Goal: Task Accomplishment & Management: Use online tool/utility

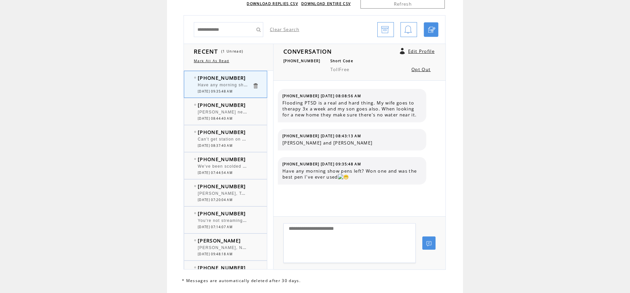
scroll to position [1423, 0]
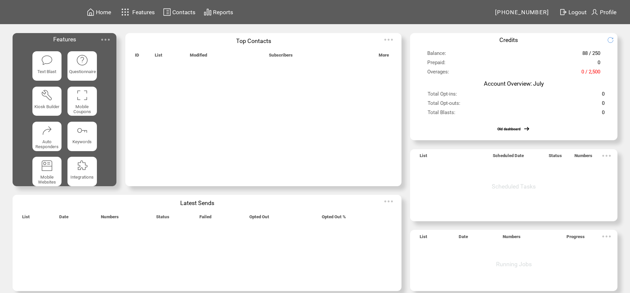
click at [135, 12] on span "Features" at bounding box center [143, 12] width 23 height 7
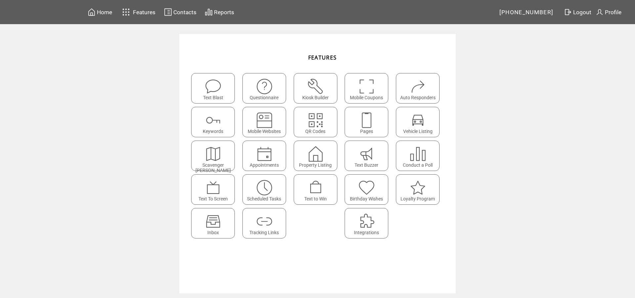
click at [222, 218] on featureicon at bounding box center [213, 218] width 43 height 15
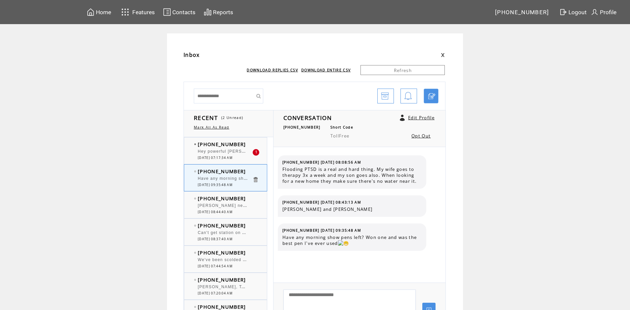
click at [224, 145] on span "[PHONE_NUMBER]" at bounding box center [222, 144] width 48 height 7
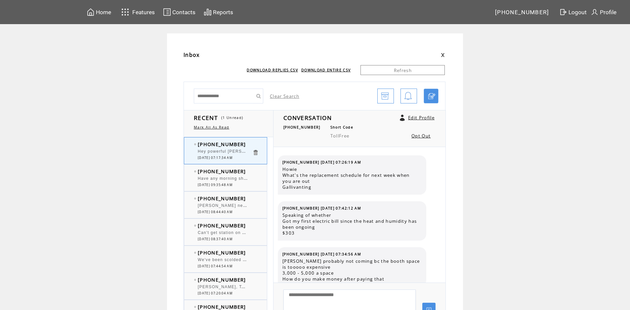
scroll to position [172, 0]
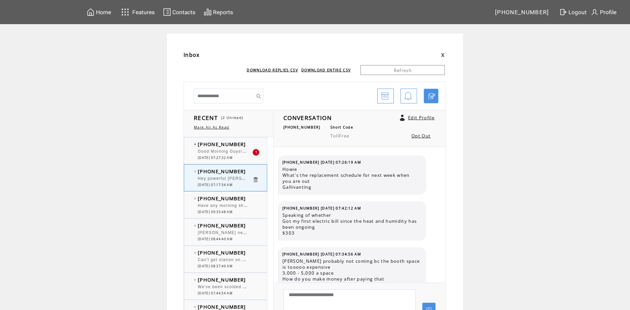
scroll to position [172, 0]
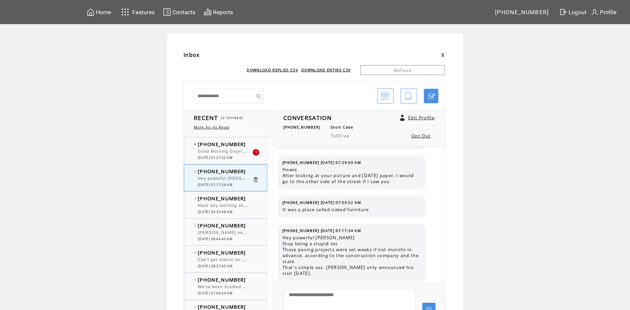
click at [245, 142] on td "[PHONE_NUMBER]" at bounding box center [225, 144] width 55 height 7
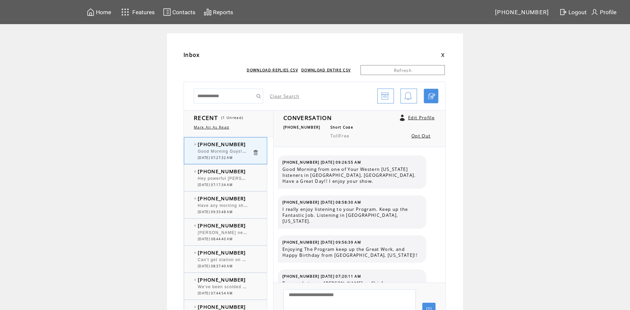
scroll to position [50, 0]
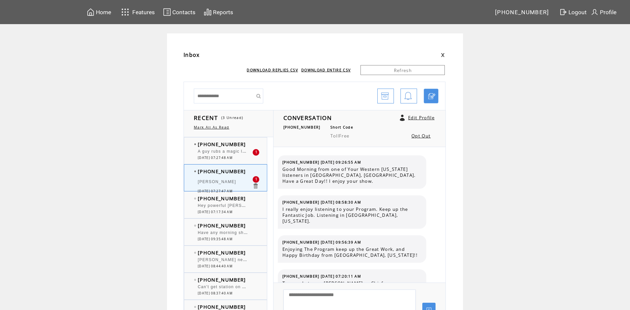
scroll to position [78, 0]
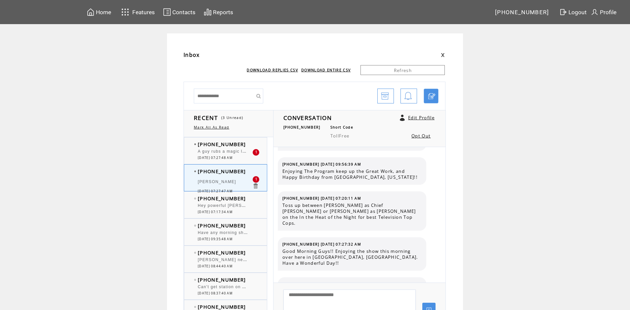
click at [245, 145] on td "[PHONE_NUMBER]" at bounding box center [225, 144] width 55 height 7
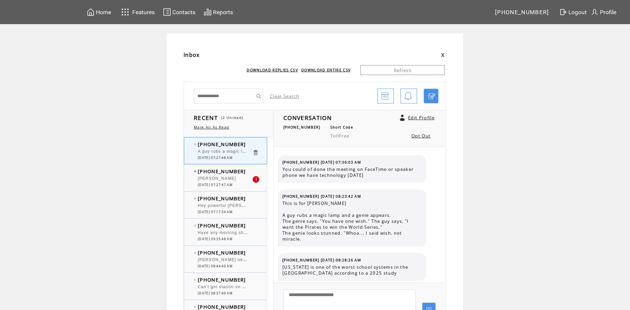
scroll to position [485, 0]
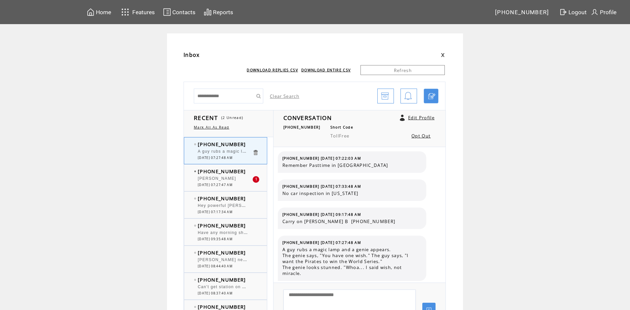
click at [237, 177] on div "[PERSON_NAME]" at bounding box center [225, 179] width 55 height 7
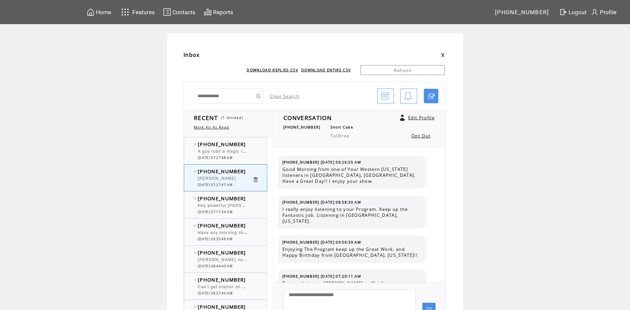
scroll to position [78, 0]
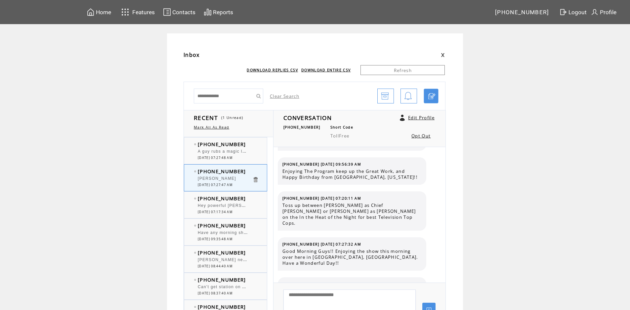
click at [221, 199] on span "[PHONE_NUMBER]" at bounding box center [222, 198] width 48 height 7
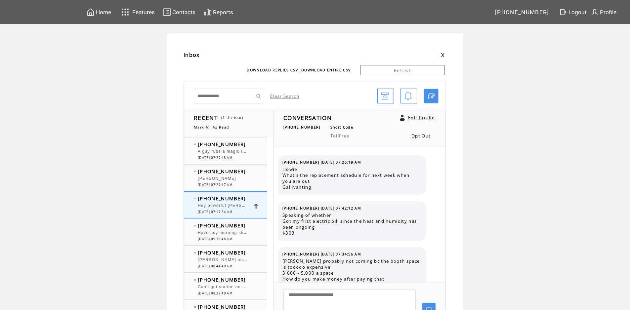
scroll to position [172, 0]
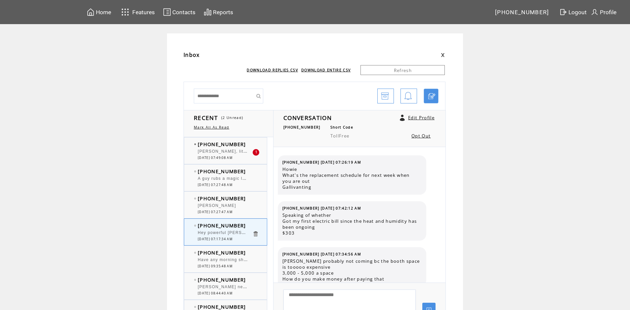
scroll to position [172, 0]
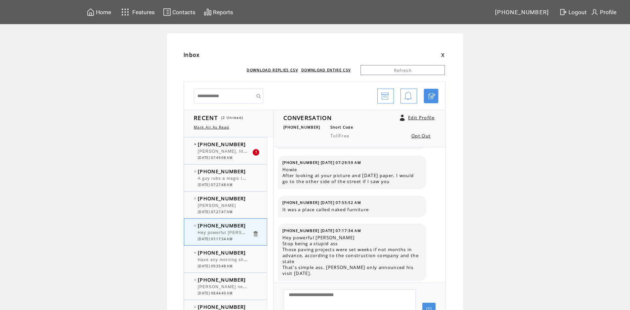
click at [228, 151] on span "[PERSON_NAME], litely the key word lately, put [PERSON_NAME][DEMOGRAPHIC_DATA] …" at bounding box center [326, 151] width 257 height 7
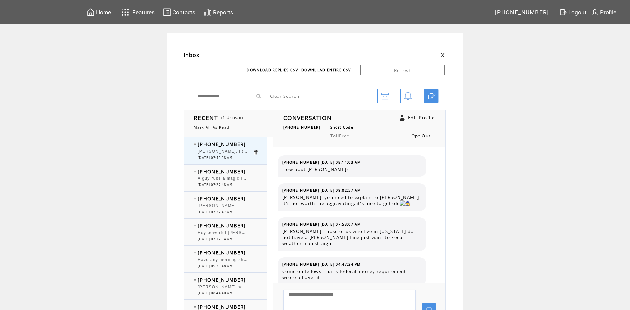
scroll to position [555, 0]
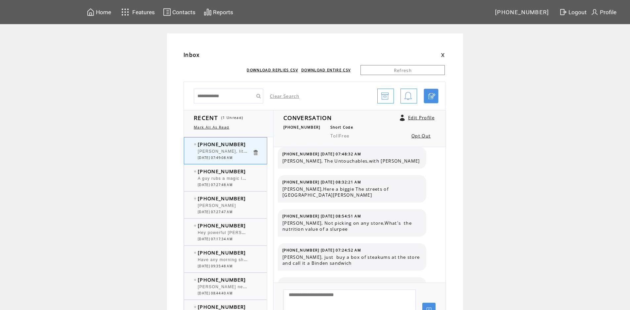
click at [238, 173] on span "[PHONE_NUMBER]" at bounding box center [222, 171] width 48 height 7
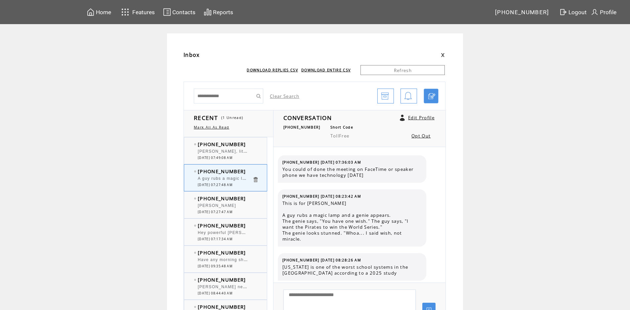
scroll to position [485, 0]
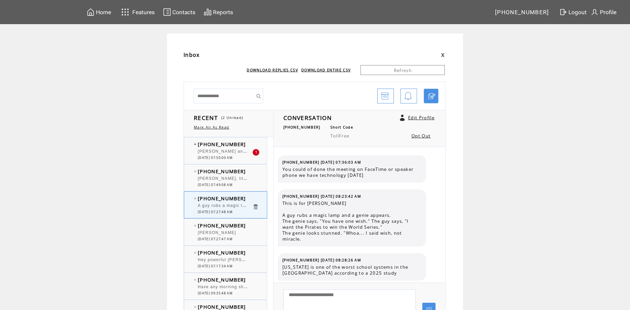
scroll to position [485, 0]
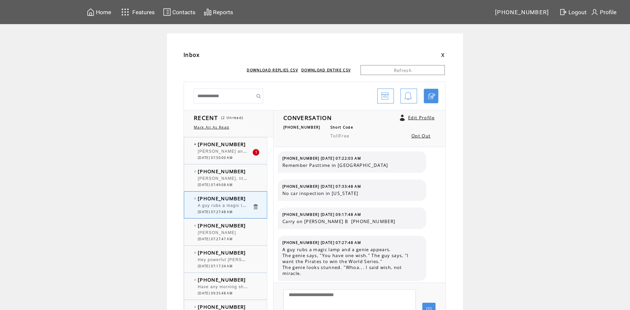
click at [247, 145] on td "[PHONE_NUMBER]" at bounding box center [225, 144] width 55 height 7
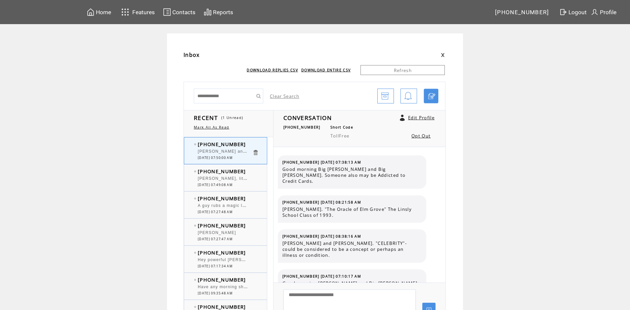
scroll to position [2294, 0]
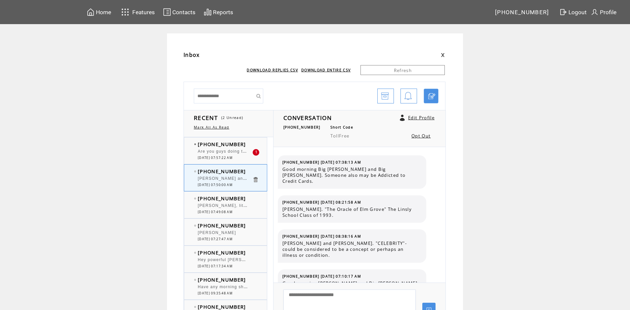
scroll to position [2294, 0]
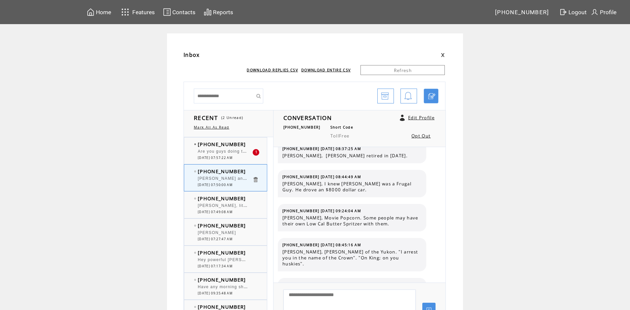
click at [241, 151] on span "Are you guys doing ticket giveaway" at bounding box center [236, 151] width 77 height 7
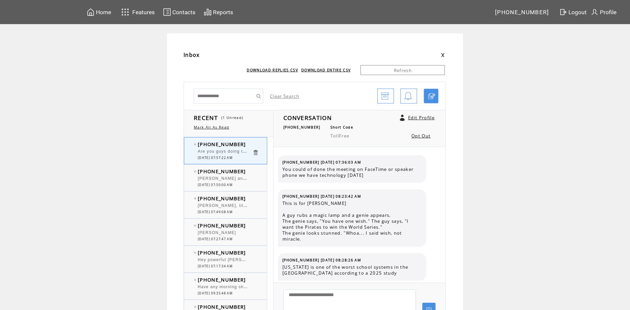
scroll to position [514, 0]
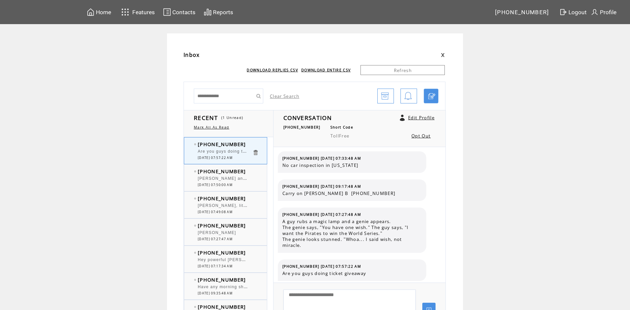
click at [234, 175] on div at bounding box center [225, 176] width 55 height 2
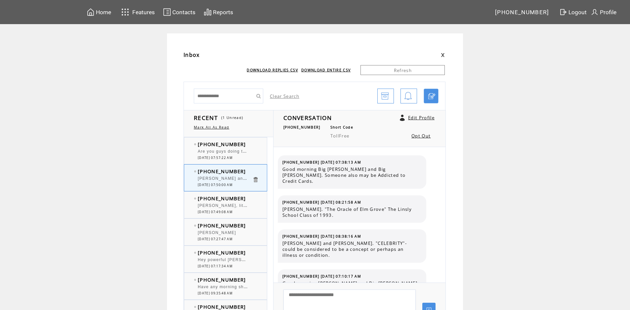
scroll to position [2294, 0]
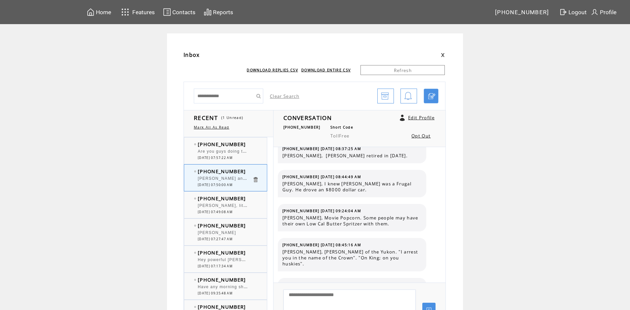
click at [248, 200] on td "[PHONE_NUMBER]" at bounding box center [225, 198] width 55 height 7
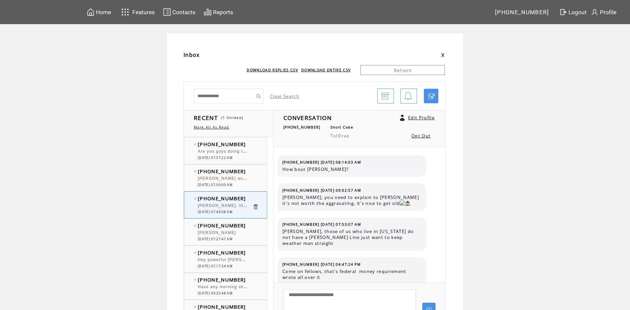
scroll to position [555, 0]
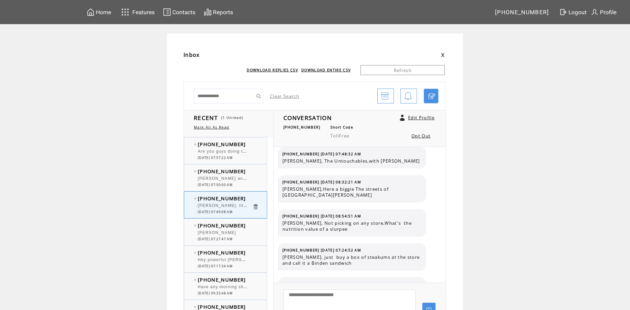
click at [241, 177] on span "[PERSON_NAME] and [PERSON_NAME]. [PERSON_NAME] Commander of Apollo 13 passed aw…" at bounding box center [476, 178] width 557 height 7
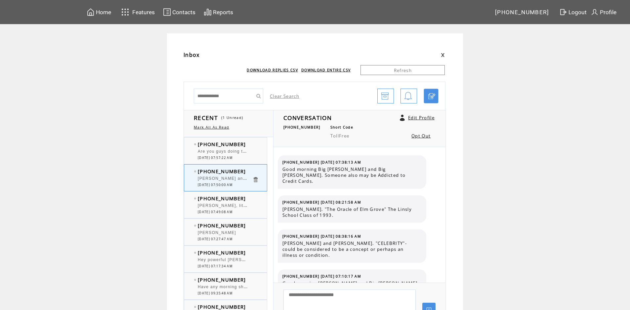
scroll to position [2294, 0]
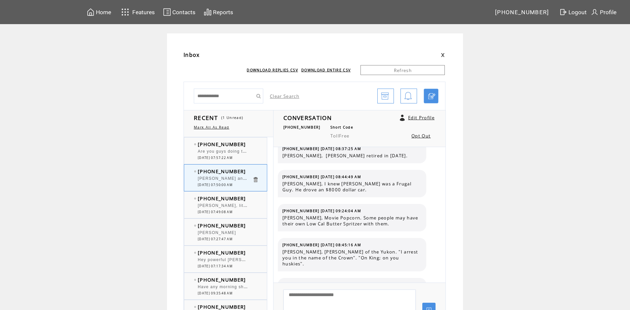
click at [249, 147] on td "[PHONE_NUMBER]" at bounding box center [225, 144] width 55 height 7
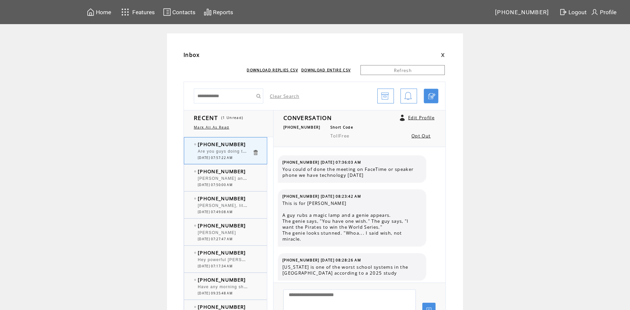
scroll to position [514, 0]
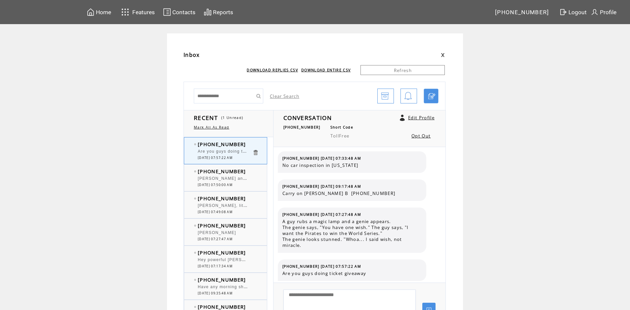
click at [243, 252] on td "[PHONE_NUMBER]" at bounding box center [225, 253] width 55 height 7
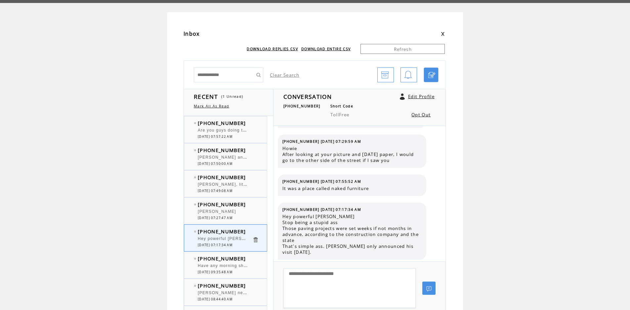
scroll to position [33, 0]
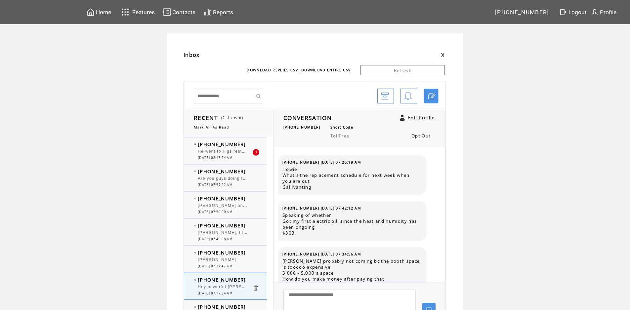
scroll to position [172, 0]
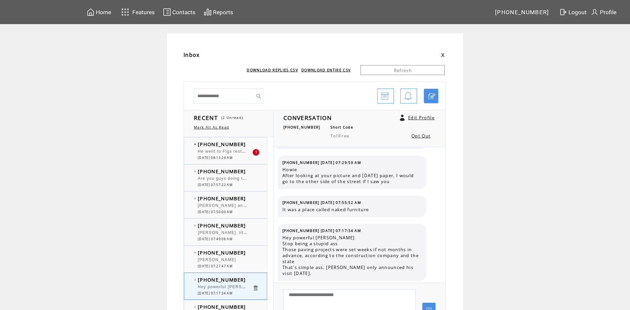
click at [245, 146] on td "[PHONE_NUMBER]" at bounding box center [225, 144] width 55 height 7
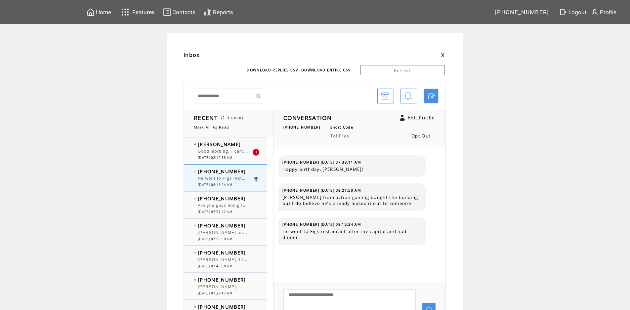
click at [239, 143] on td "[PERSON_NAME]" at bounding box center [225, 144] width 55 height 7
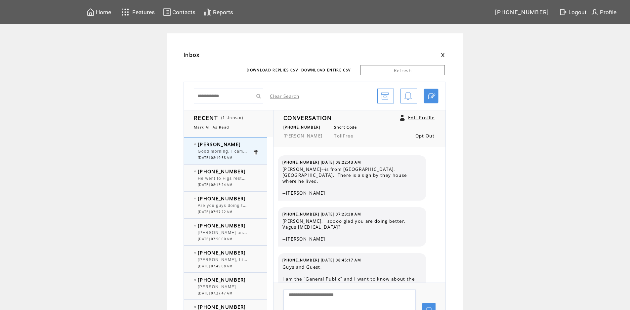
scroll to position [1474, 0]
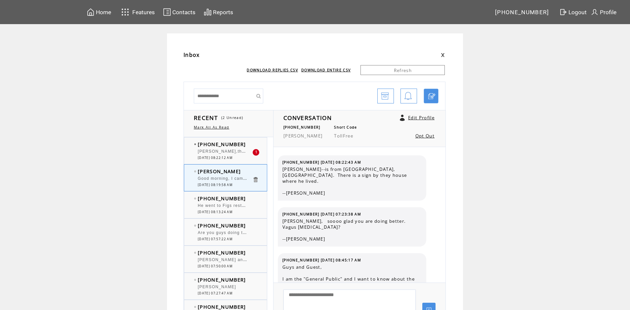
scroll to position [1454, 0]
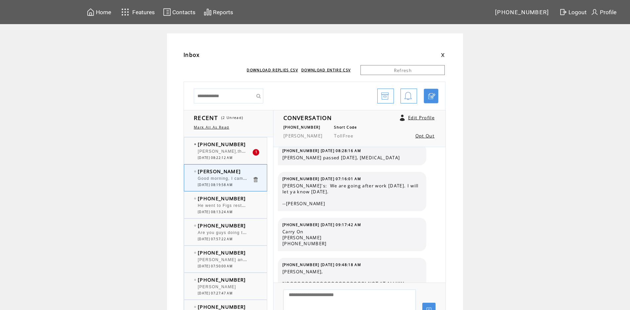
click at [245, 147] on td "[PHONE_NUMBER]" at bounding box center [225, 144] width 55 height 7
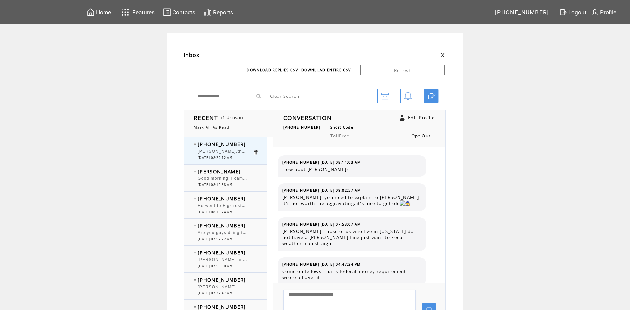
scroll to position [589, 0]
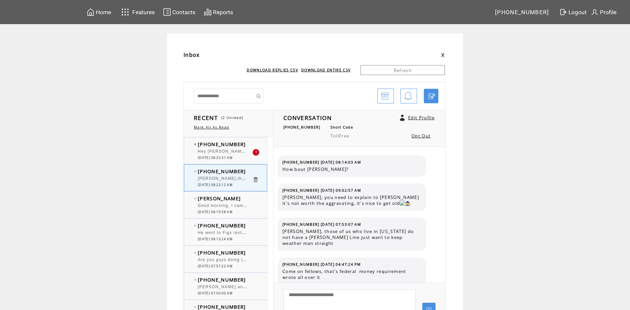
scroll to position [589, 0]
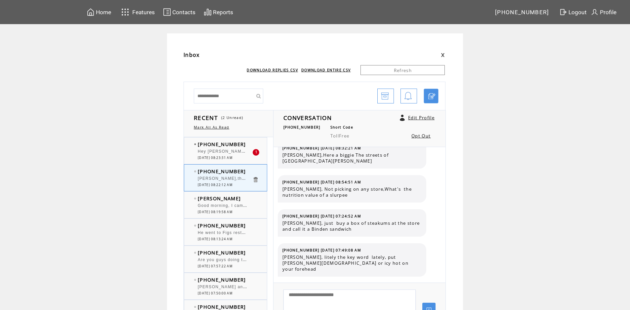
click at [248, 148] on div at bounding box center [225, 149] width 55 height 2
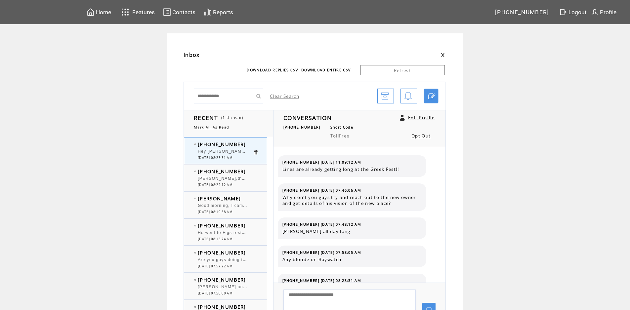
scroll to position [20, 0]
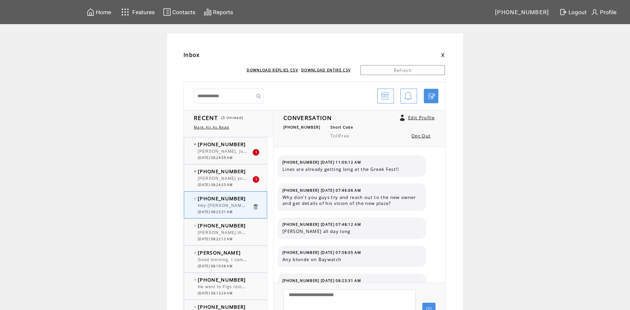
scroll to position [20, 0]
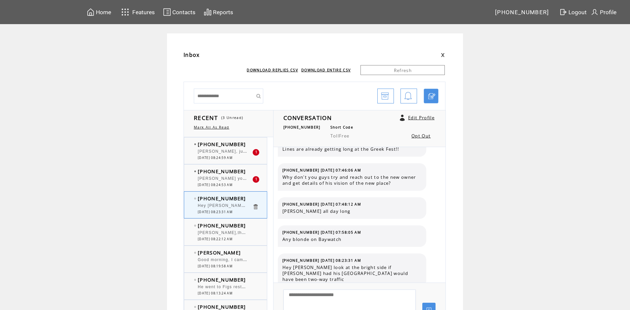
click at [252, 168] on td "[PHONE_NUMBER]" at bounding box center [225, 171] width 55 height 7
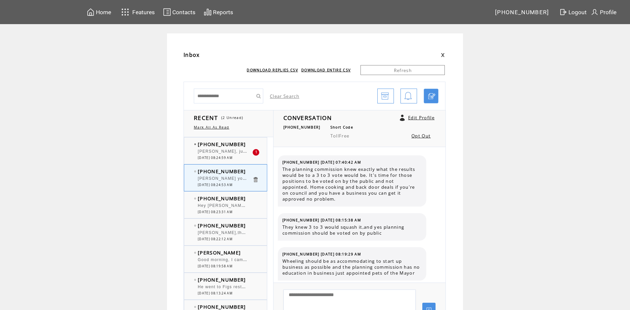
scroll to position [3250, 0]
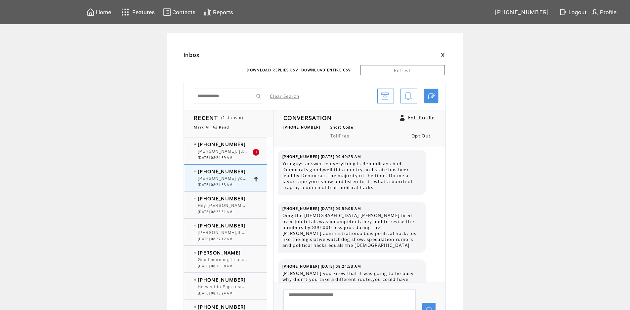
click at [252, 143] on td "[PHONE_NUMBER]" at bounding box center [225, 144] width 55 height 7
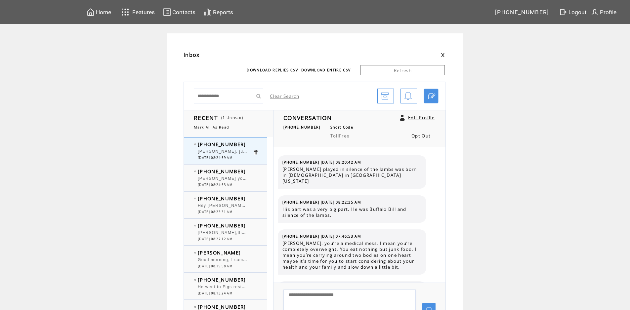
scroll to position [885, 0]
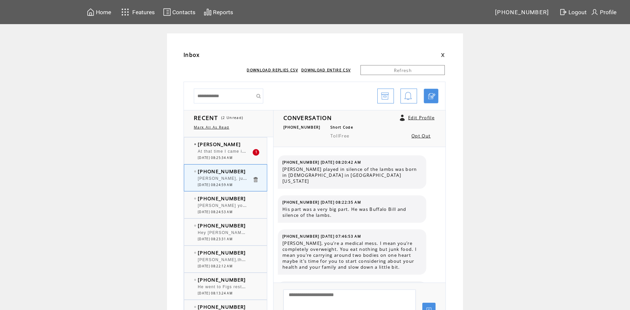
scroll to position [885, 0]
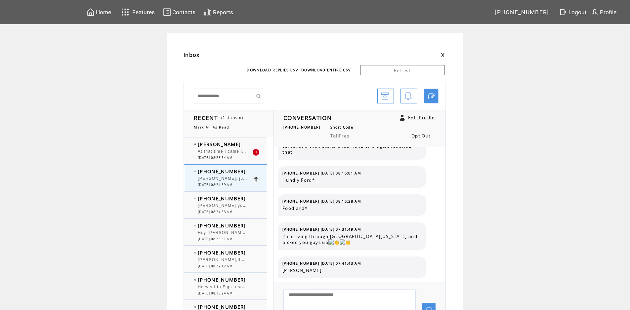
click at [243, 145] on td "[PERSON_NAME]" at bounding box center [225, 144] width 55 height 7
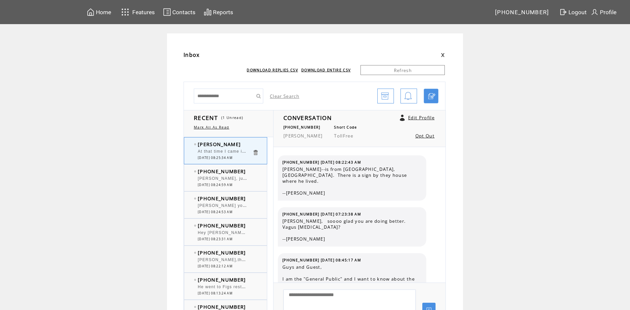
scroll to position [1531, 0]
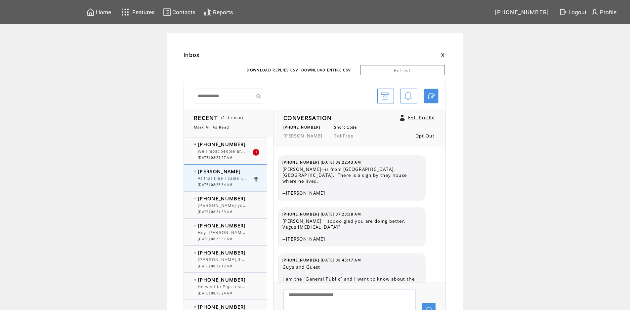
scroll to position [1512, 0]
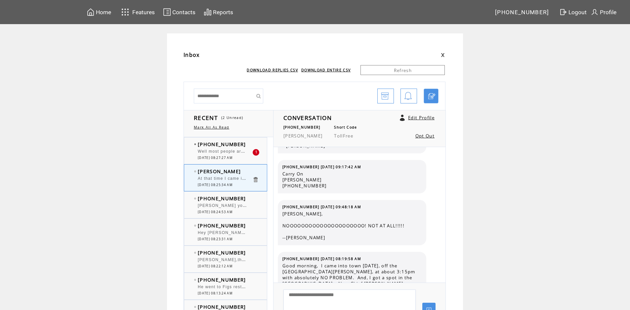
click at [248, 145] on td "[PHONE_NUMBER]" at bounding box center [225, 144] width 55 height 7
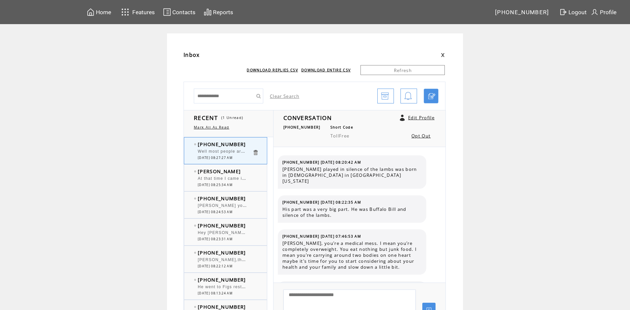
scroll to position [925, 0]
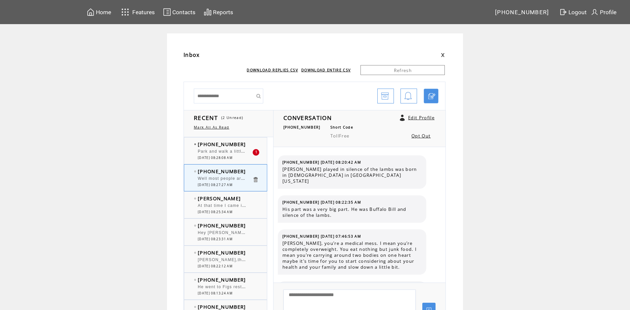
scroll to position [925, 0]
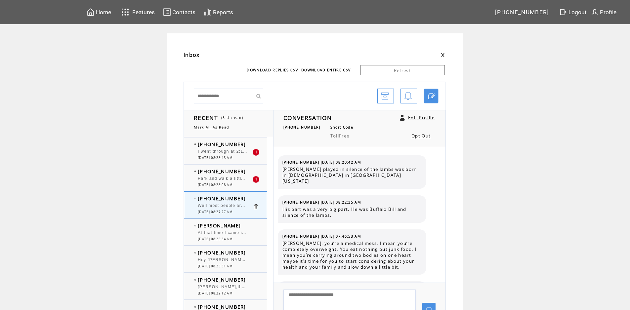
scroll to position [925, 0]
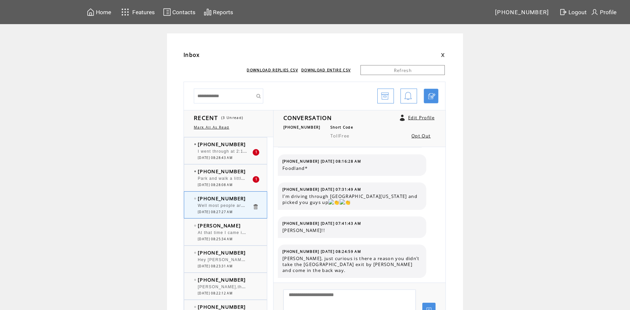
click at [246, 171] on td "[PHONE_NUMBER]" at bounding box center [225, 171] width 55 height 7
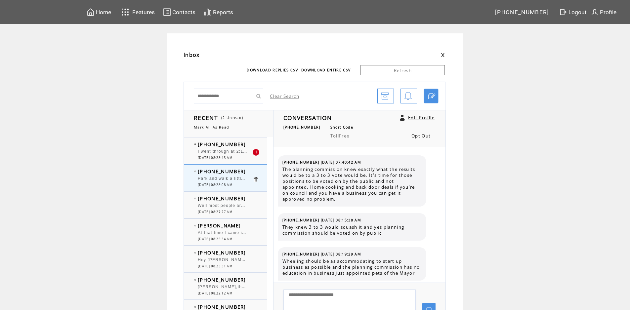
scroll to position [3290, 0]
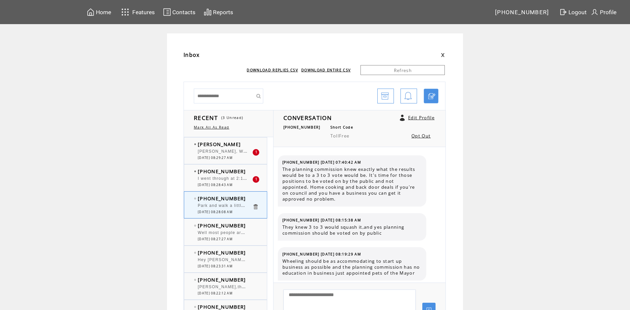
scroll to position [3247, 0]
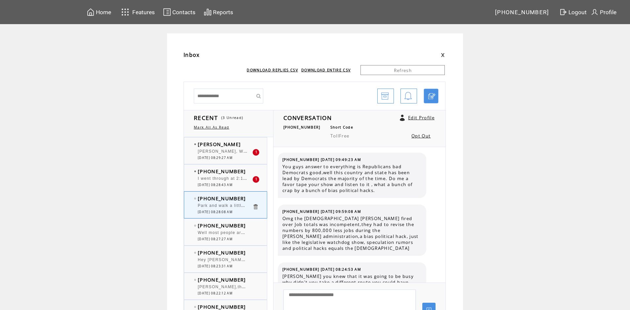
click at [250, 174] on td "[PHONE_NUMBER]" at bounding box center [225, 171] width 55 height 7
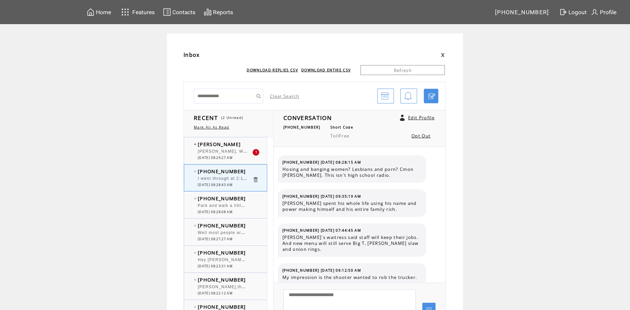
scroll to position [243, 0]
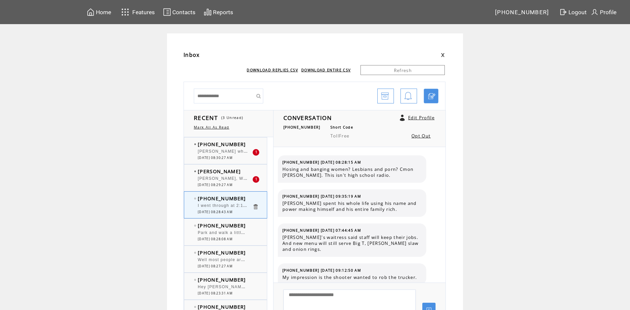
scroll to position [243, 0]
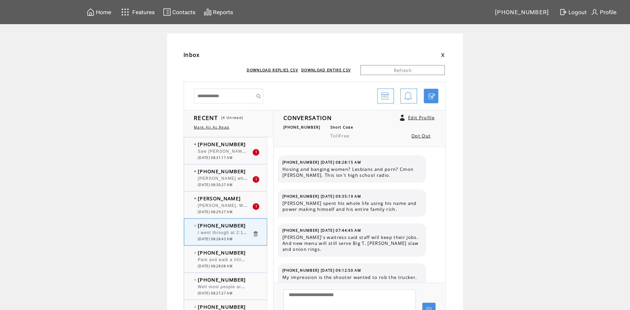
scroll to position [243, 0]
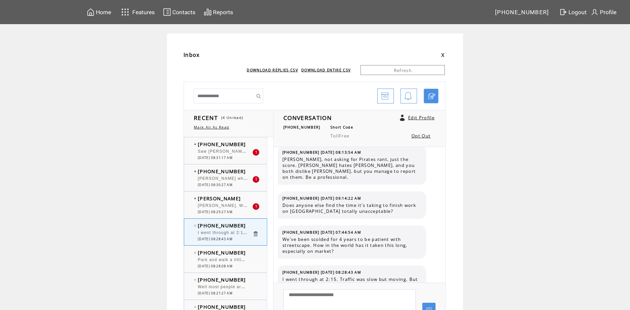
click at [236, 199] on td "[PERSON_NAME]" at bounding box center [225, 198] width 55 height 7
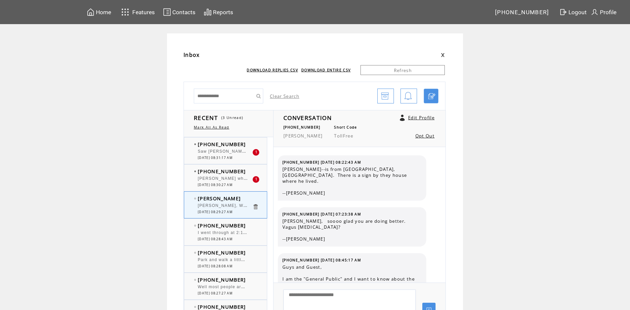
scroll to position [1583, 0]
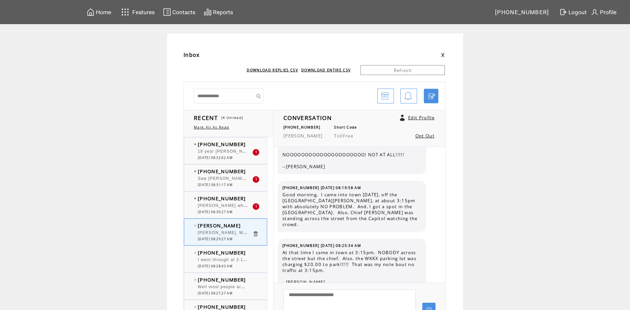
scroll to position [33, 0]
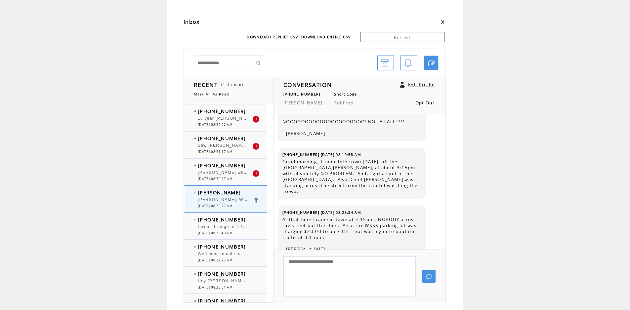
click at [250, 166] on td "[PHONE_NUMBER]" at bounding box center [225, 165] width 55 height 7
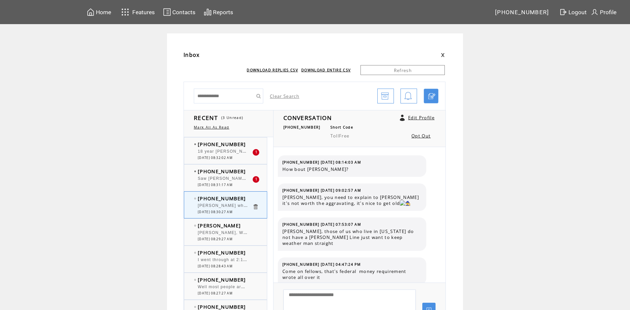
scroll to position [617, 0]
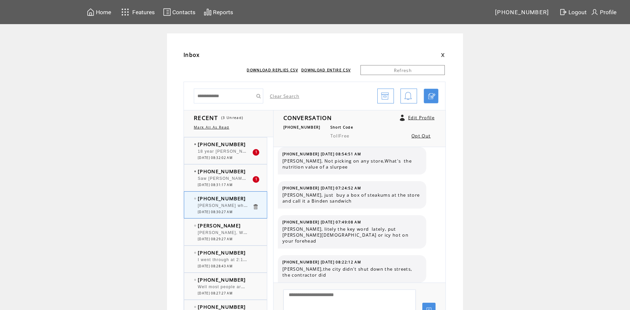
click at [252, 223] on td "[PERSON_NAME]" at bounding box center [225, 225] width 55 height 7
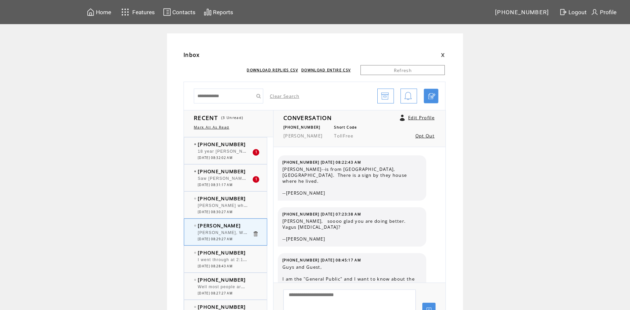
scroll to position [1583, 0]
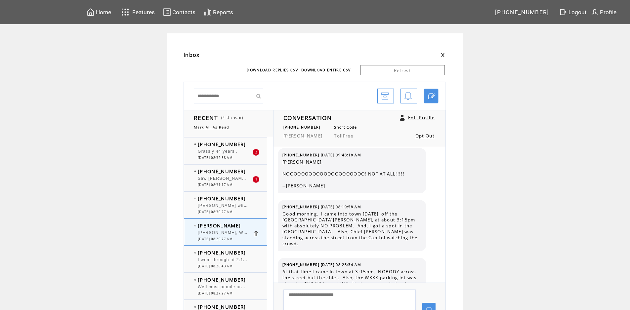
click at [245, 198] on td "[PHONE_NUMBER]" at bounding box center [225, 198] width 55 height 7
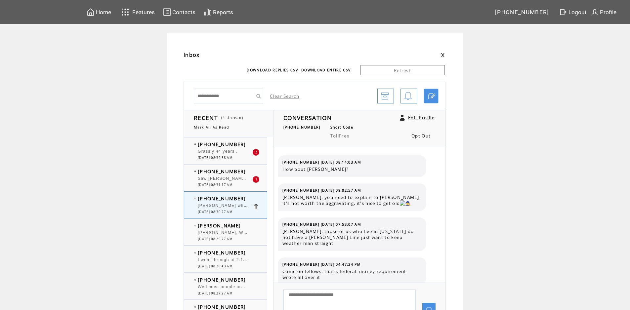
scroll to position [617, 0]
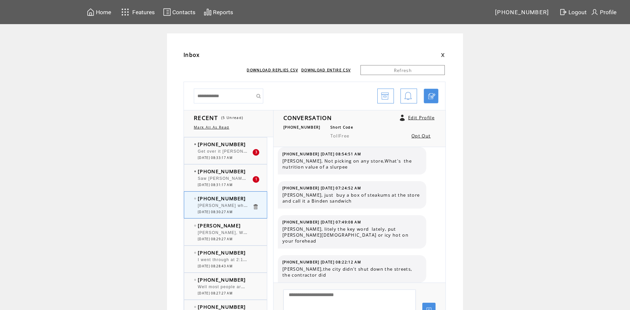
click at [247, 148] on div at bounding box center [225, 149] width 55 height 2
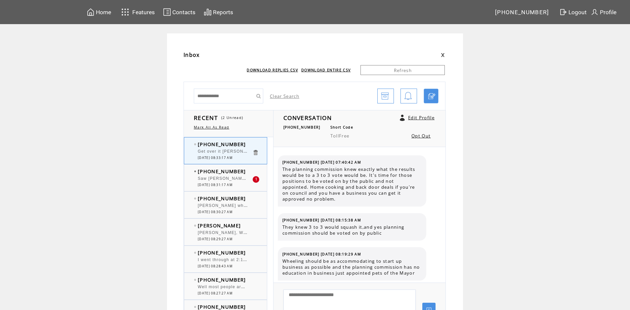
scroll to position [3374, 0]
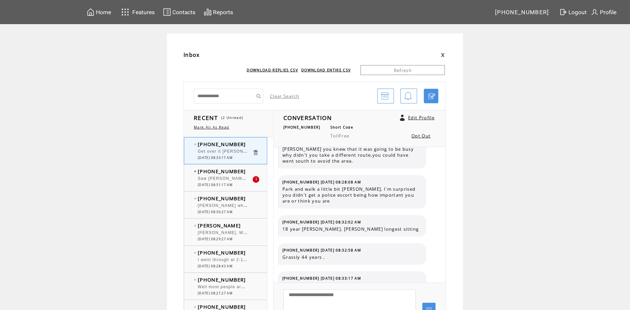
click at [251, 171] on td "[PHONE_NUMBER]" at bounding box center [225, 171] width 55 height 7
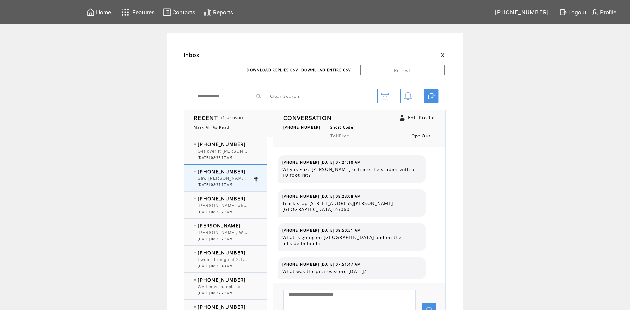
scroll to position [54, 0]
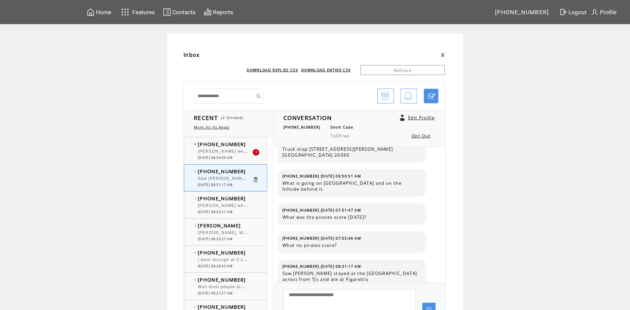
click at [250, 141] on div "(304) 312-6644 Bob were you an only child??? 1 08/11/2025 08:34:49 AM" at bounding box center [232, 151] width 96 height 26
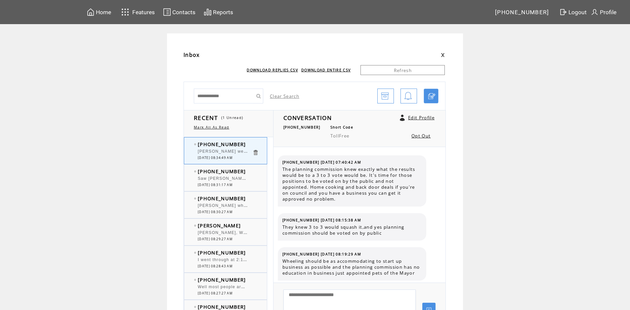
scroll to position [3402, 0]
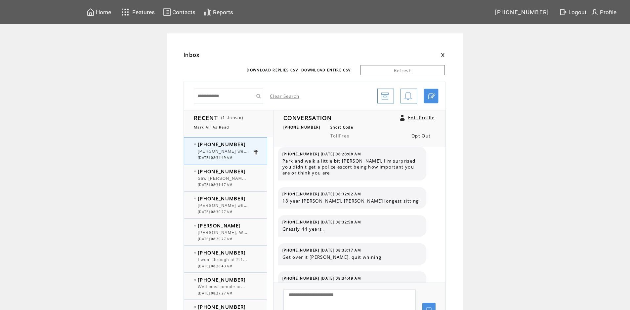
click at [251, 169] on td "[PHONE_NUMBER]" at bounding box center [225, 171] width 55 height 7
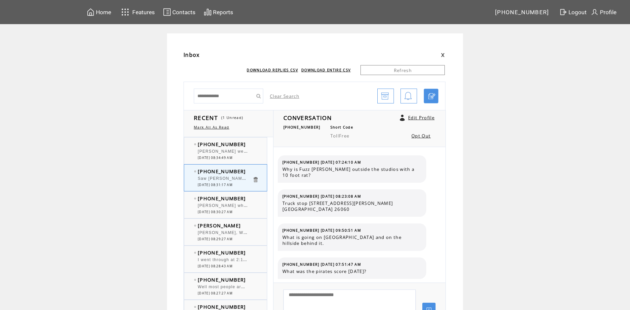
scroll to position [54, 0]
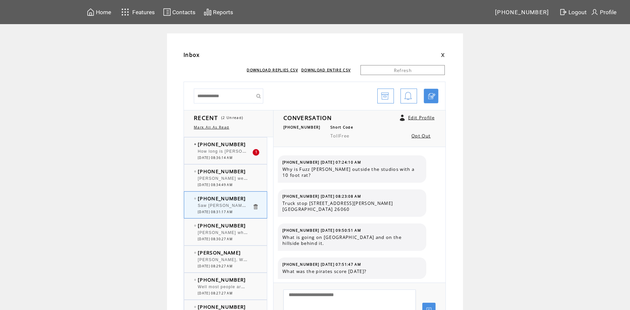
scroll to position [54, 0]
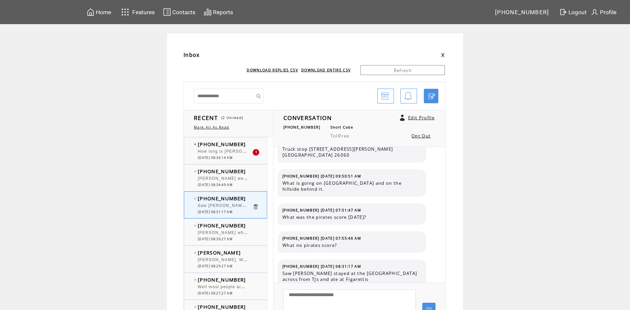
click at [249, 145] on td "[PHONE_NUMBER]" at bounding box center [225, 144] width 55 height 7
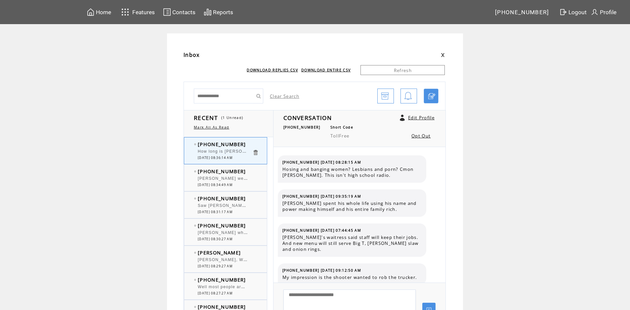
scroll to position [271, 0]
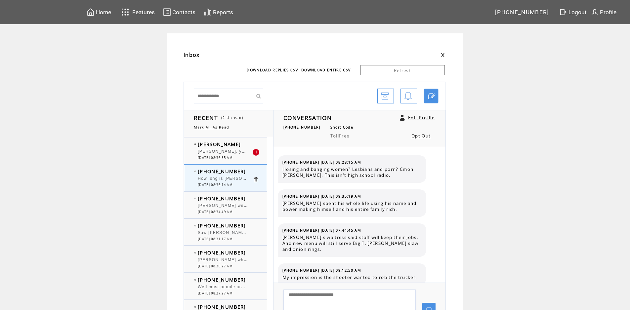
scroll to position [271, 0]
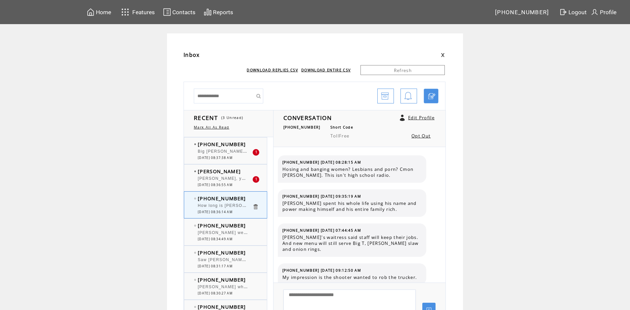
scroll to position [271, 0]
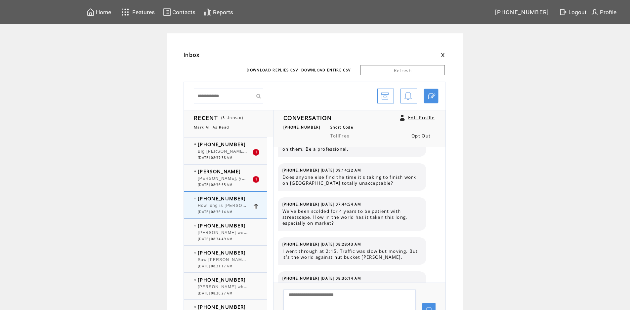
click at [242, 168] on td "[PERSON_NAME]" at bounding box center [225, 171] width 55 height 7
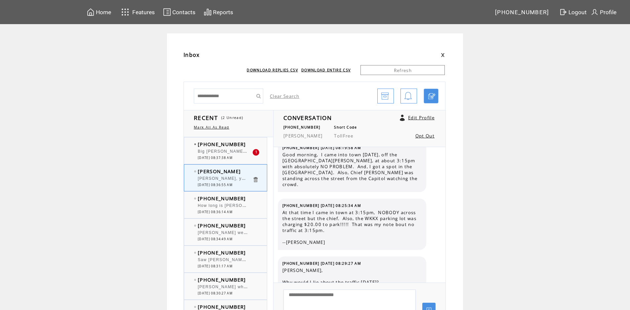
scroll to position [1590, 0]
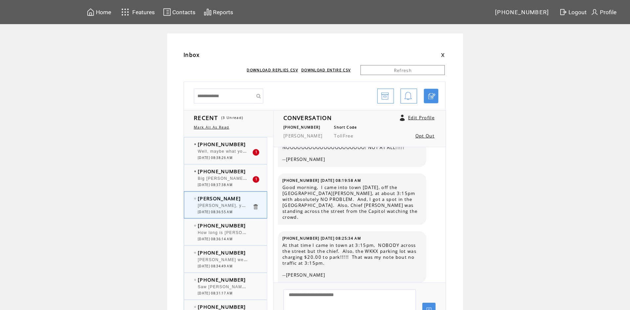
scroll to position [1590, 0]
click at [248, 172] on td "[PHONE_NUMBER]" at bounding box center [225, 171] width 55 height 7
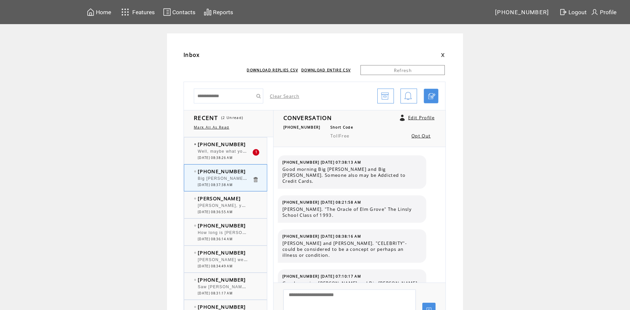
scroll to position [2328, 0]
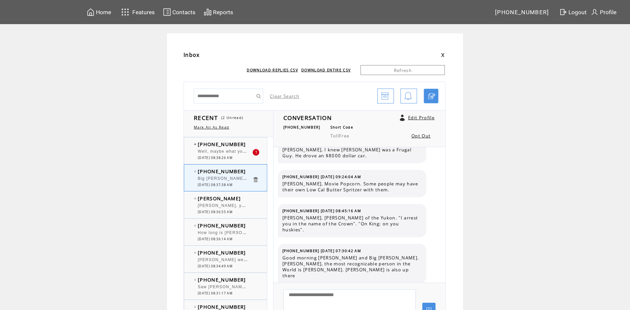
click at [248, 145] on td "[PHONE_NUMBER]" at bounding box center [225, 144] width 55 height 7
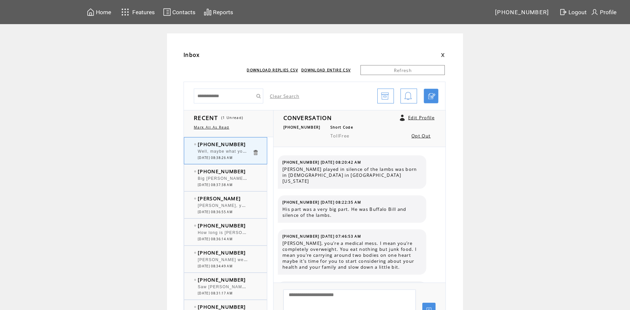
scroll to position [971, 0]
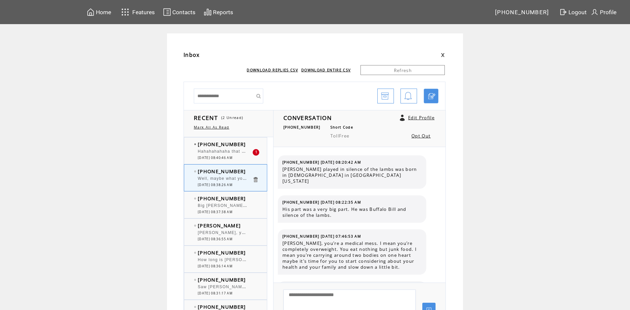
scroll to position [971, 0]
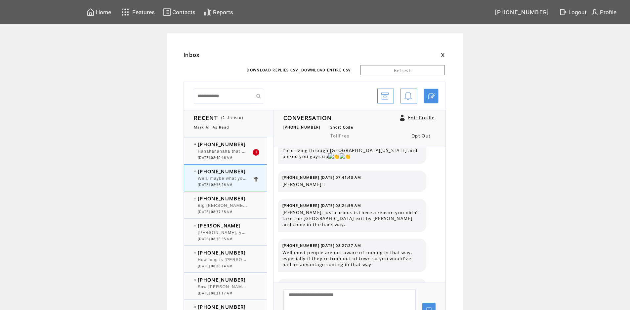
click at [252, 144] on td "[PHONE_NUMBER]" at bounding box center [225, 144] width 55 height 7
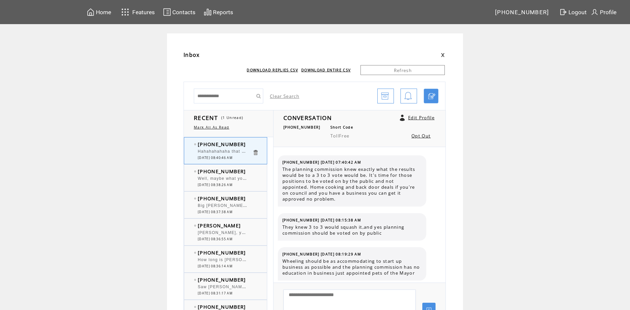
scroll to position [3493, 0]
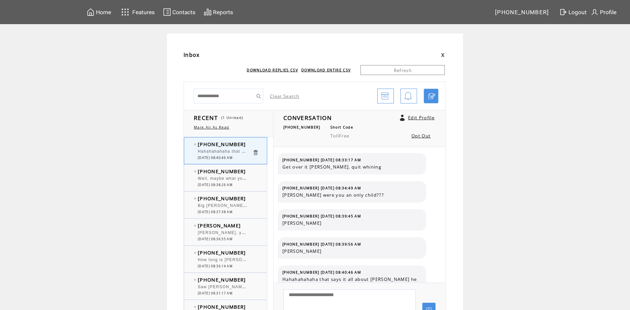
click at [252, 171] on td "[PHONE_NUMBER]" at bounding box center [225, 171] width 55 height 7
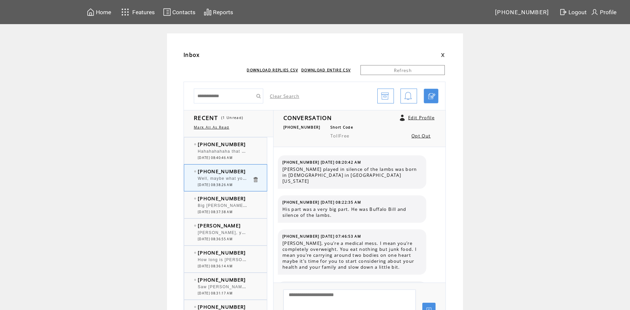
scroll to position [971, 0]
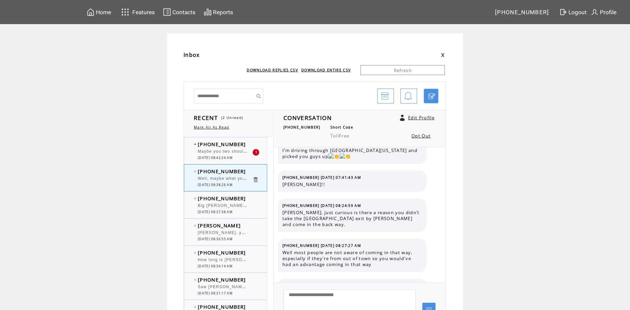
click at [249, 145] on td "[PHONE_NUMBER]" at bounding box center [225, 144] width 55 height 7
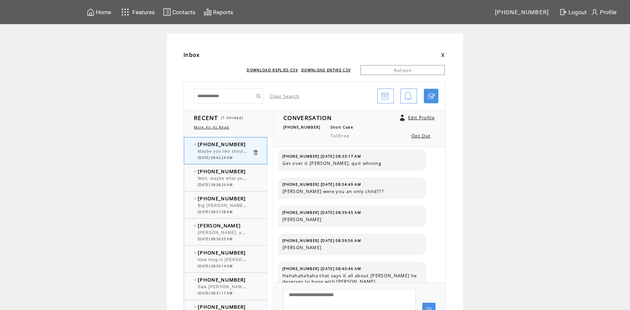
scroll to position [3527, 0]
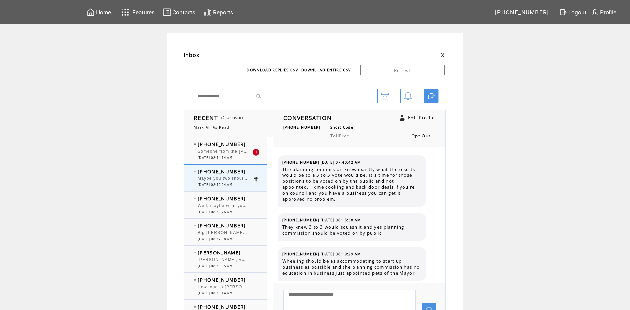
scroll to position [3484, 0]
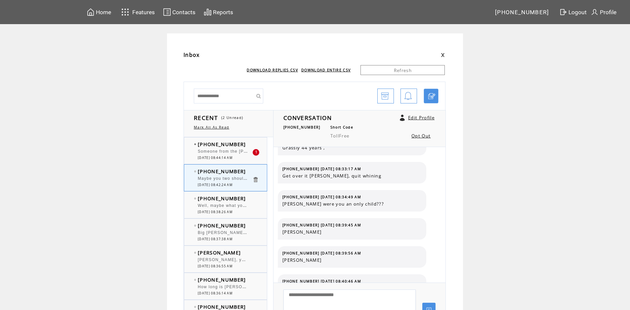
click at [250, 144] on td "[PHONE_NUMBER]" at bounding box center [225, 144] width 55 height 7
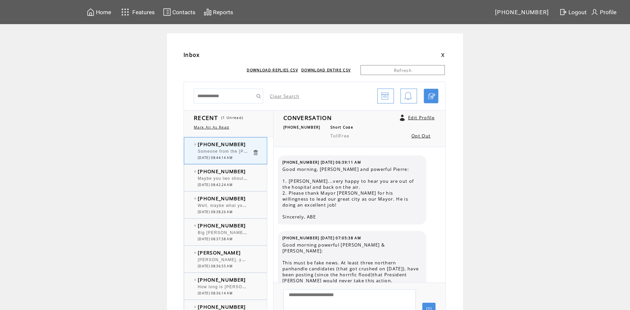
scroll to position [291, 0]
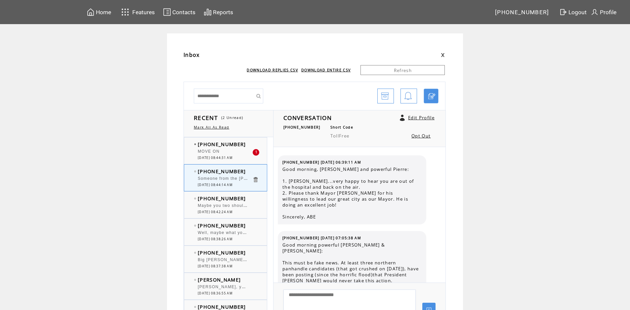
scroll to position [291, 0]
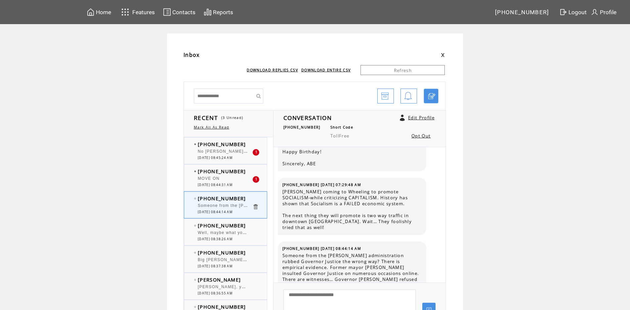
scroll to position [258, 0]
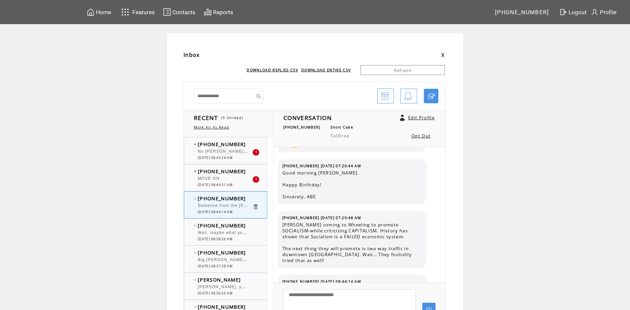
click at [243, 178] on div "MOVE ON" at bounding box center [225, 179] width 55 height 7
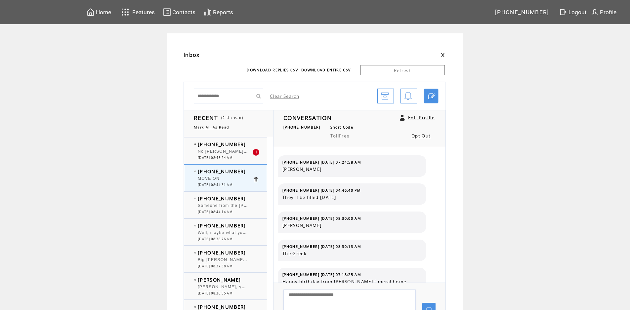
scroll to position [177, 0]
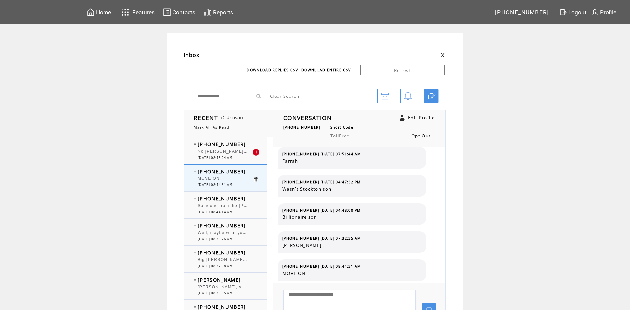
click at [251, 146] on td "[PHONE_NUMBER]" at bounding box center [225, 144] width 55 height 7
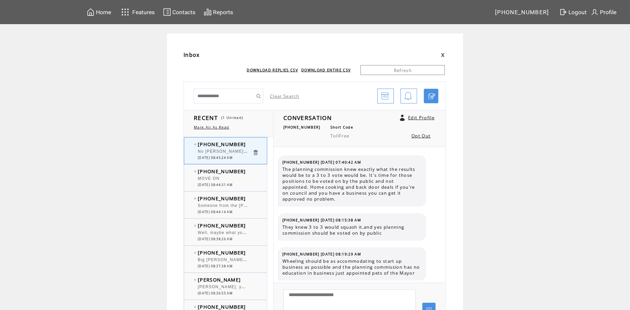
scroll to position [3579, 0]
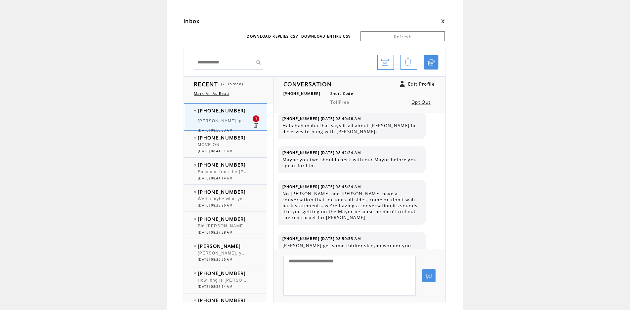
scroll to position [66, 0]
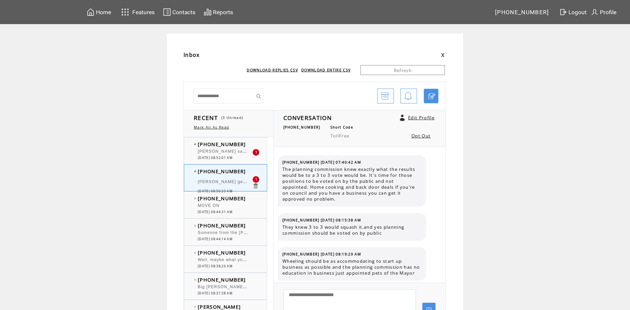
scroll to position [3570, 0]
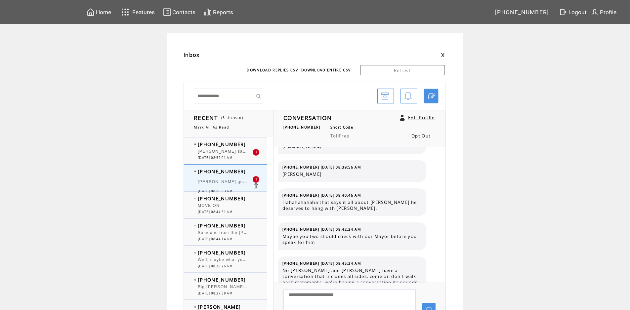
click at [243, 143] on td "[PHONE_NUMBER]" at bounding box center [225, 144] width 55 height 7
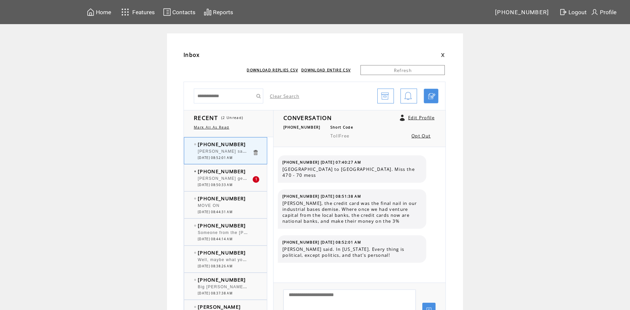
click at [243, 174] on td "[PHONE_NUMBER]" at bounding box center [225, 171] width 55 height 7
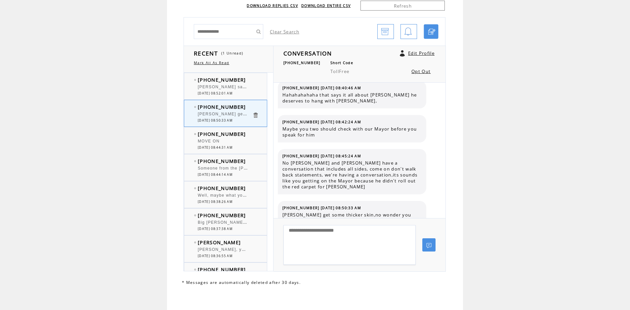
scroll to position [67, 0]
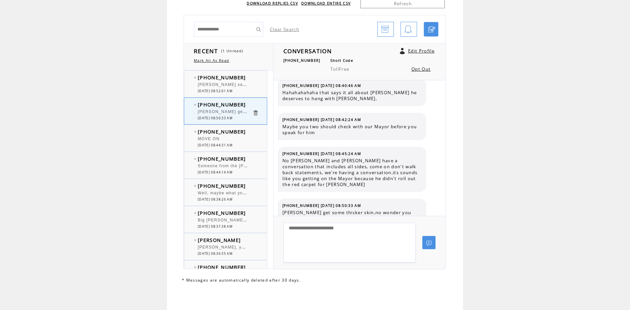
click at [246, 79] on td "[PHONE_NUMBER]" at bounding box center [225, 77] width 55 height 7
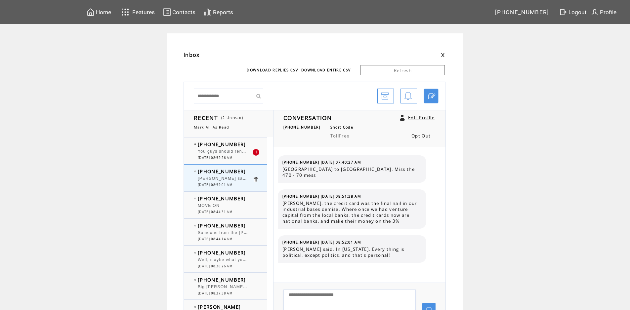
click at [241, 146] on td "[PHONE_NUMBER]" at bounding box center [225, 144] width 55 height 7
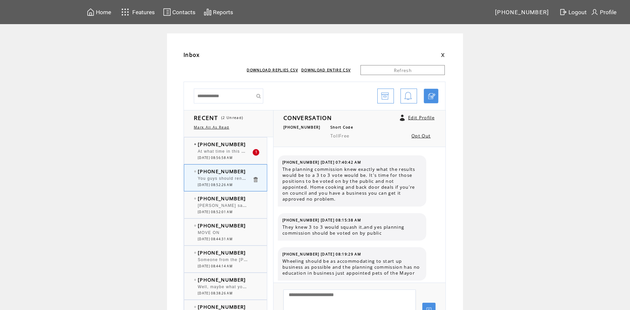
scroll to position [3604, 0]
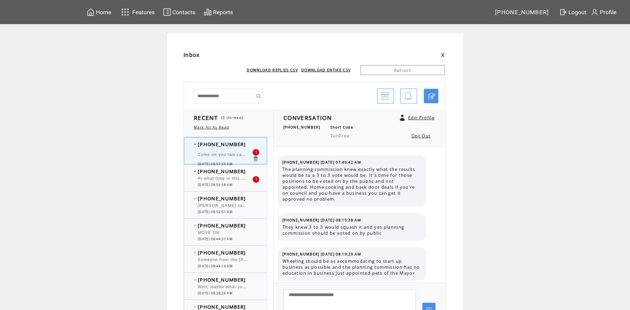
scroll to position [3638, 0]
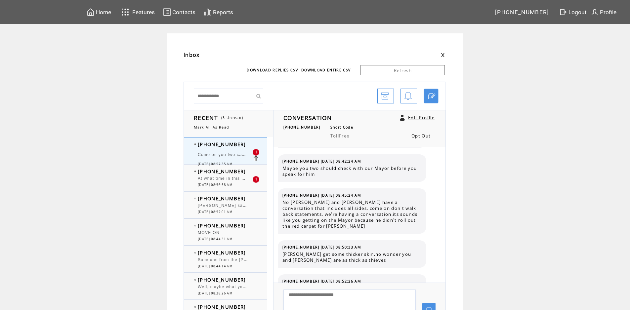
click at [250, 173] on td "[PHONE_NUMBER]" at bounding box center [225, 171] width 55 height 7
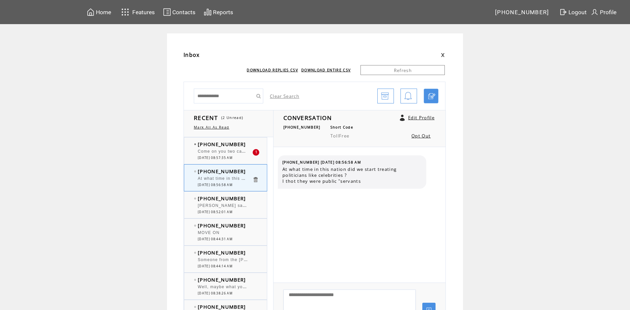
click at [247, 145] on td "[PHONE_NUMBER]" at bounding box center [225, 144] width 55 height 7
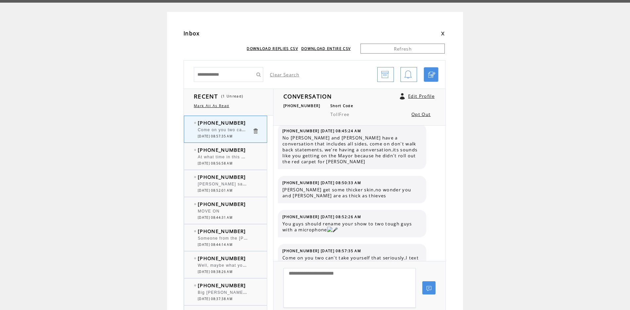
scroll to position [33, 0]
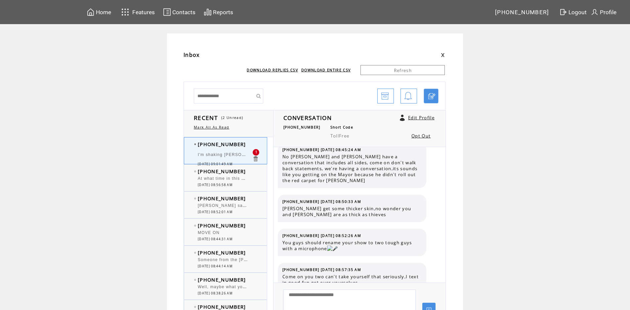
scroll to position [3715, 0]
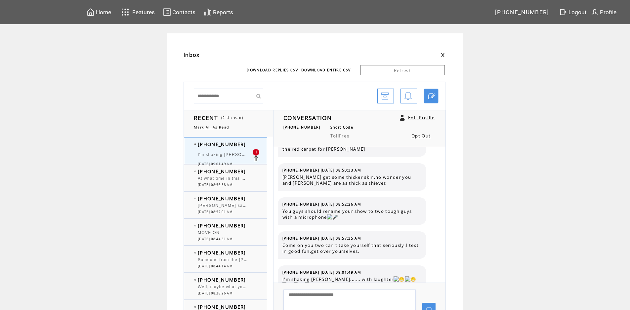
click at [237, 150] on td "I'm shaking [PERSON_NAME],,,,,,, with laughter" at bounding box center [225, 155] width 55 height 13
click at [245, 181] on span "At what time in this nation did we start treating politicians like celebrities …" at bounding box center [316, 178] width 237 height 7
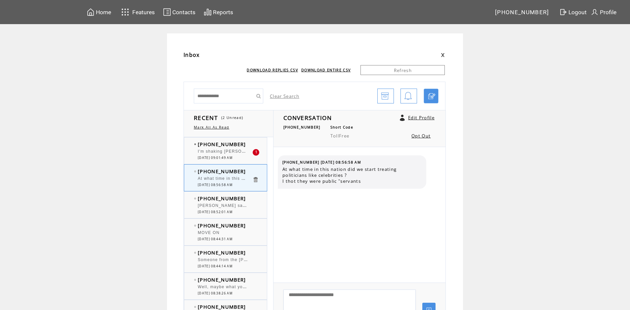
click at [249, 148] on div at bounding box center [225, 149] width 55 height 2
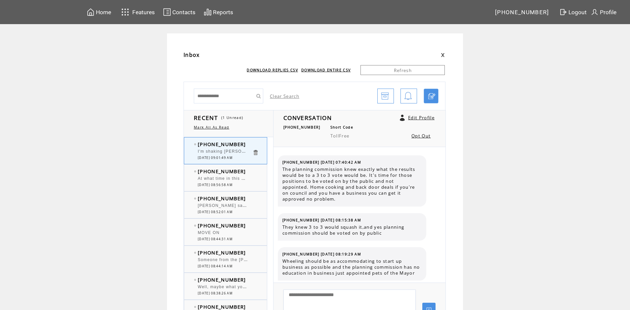
scroll to position [3666, 0]
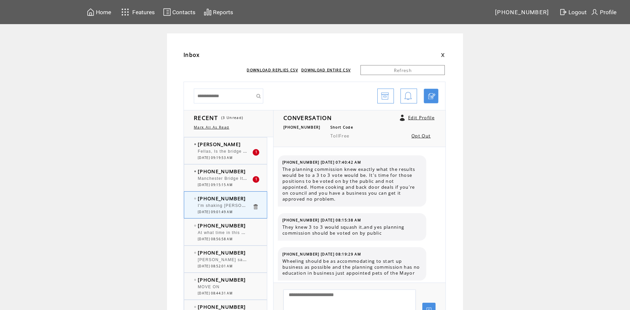
scroll to position [3666, 0]
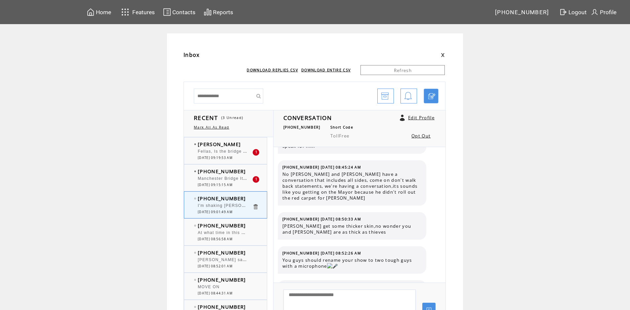
click at [251, 172] on td "[PHONE_NUMBER]" at bounding box center [225, 171] width 55 height 7
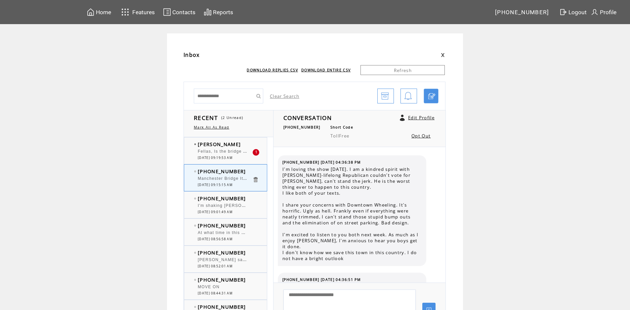
scroll to position [714, 0]
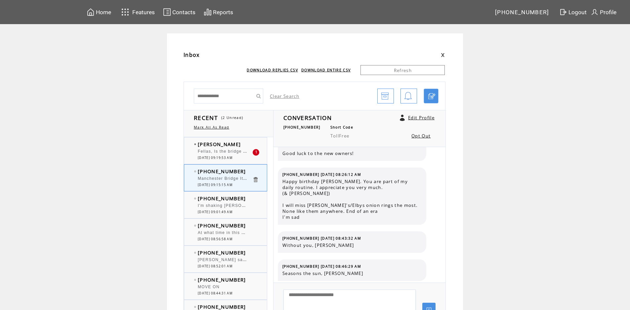
click at [249, 173] on td "[PHONE_NUMBER]" at bounding box center [225, 171] width 55 height 7
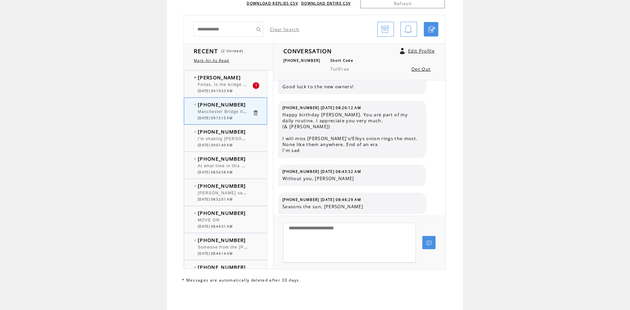
scroll to position [681, 0]
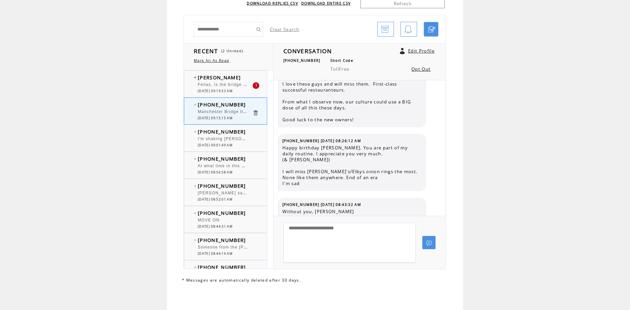
click at [230, 81] on div at bounding box center [225, 82] width 55 height 2
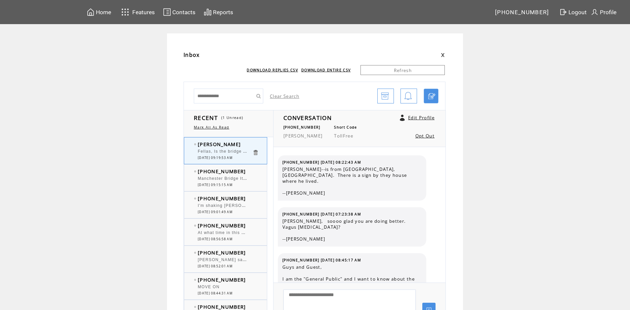
scroll to position [1699, 0]
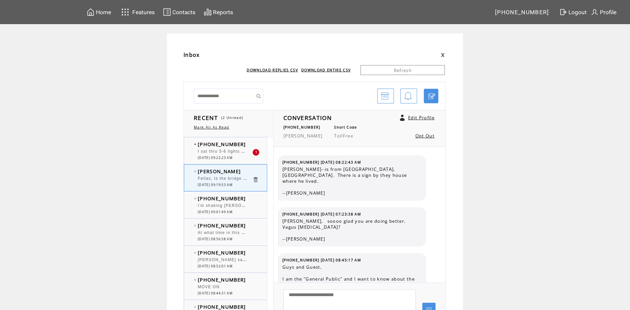
scroll to position [1680, 0]
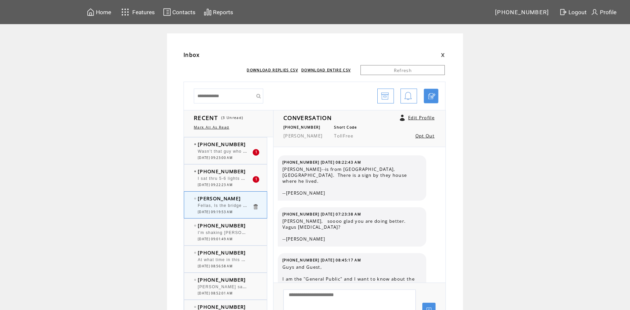
scroll to position [1680, 0]
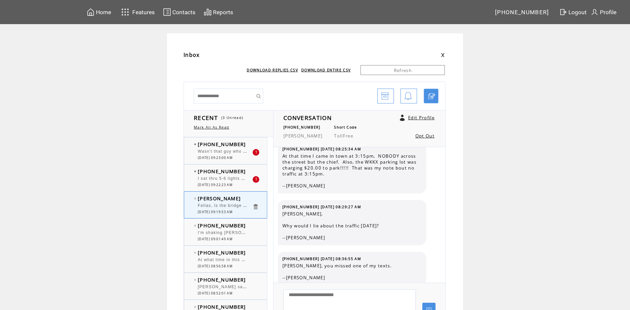
click at [249, 171] on td "[PHONE_NUMBER]" at bounding box center [225, 171] width 55 height 7
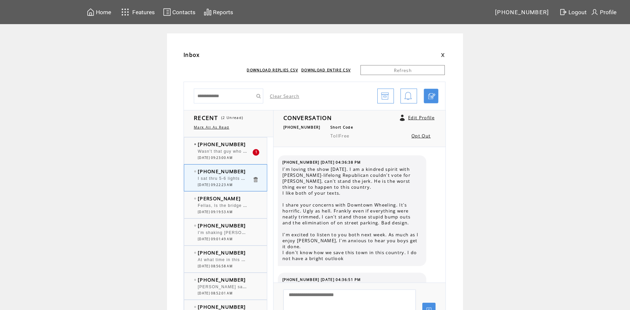
scroll to position [760, 0]
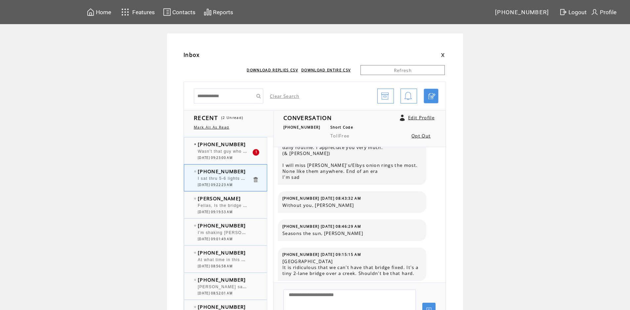
click at [252, 143] on td "[PHONE_NUMBER]" at bounding box center [225, 144] width 55 height 7
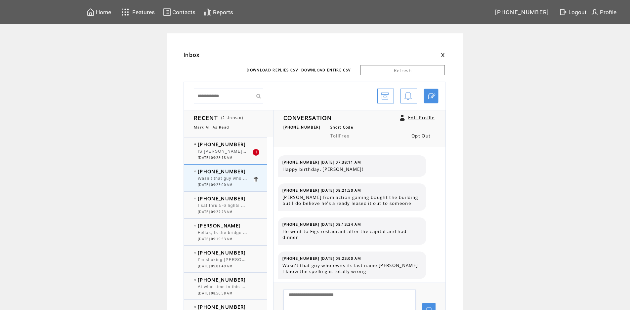
click at [251, 144] on td "[PHONE_NUMBER]" at bounding box center [225, 144] width 55 height 7
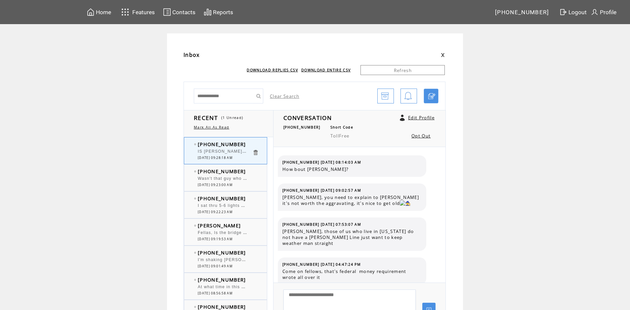
scroll to position [652, 0]
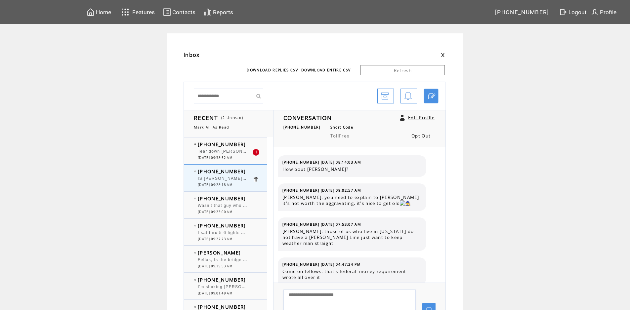
scroll to position [652, 0]
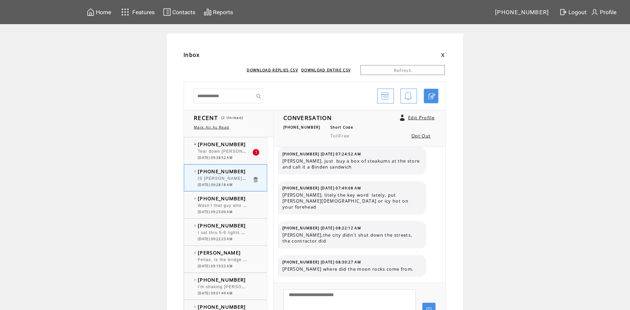
click at [238, 151] on span "Tear down [PERSON_NAME][GEOGRAPHIC_DATA] and TCI cable." at bounding box center [270, 151] width 145 height 7
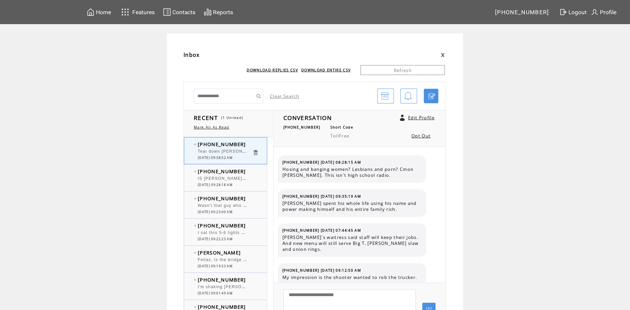
scroll to position [299, 0]
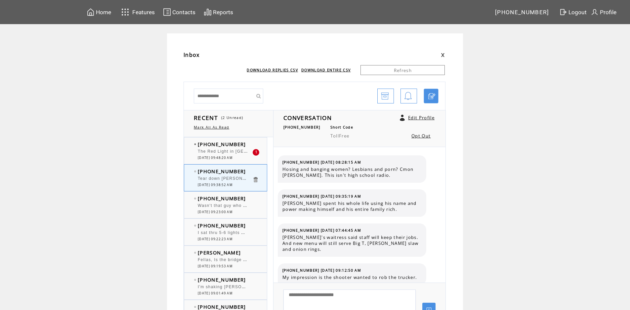
scroll to position [299, 0]
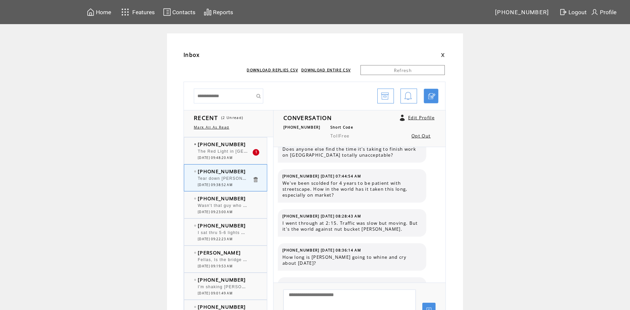
click at [244, 145] on td "[PHONE_NUMBER]" at bounding box center [225, 144] width 55 height 7
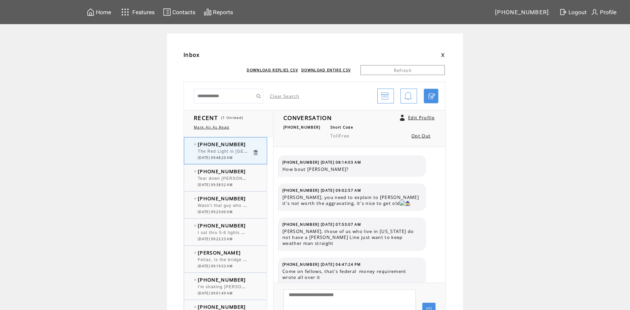
scroll to position [680, 0]
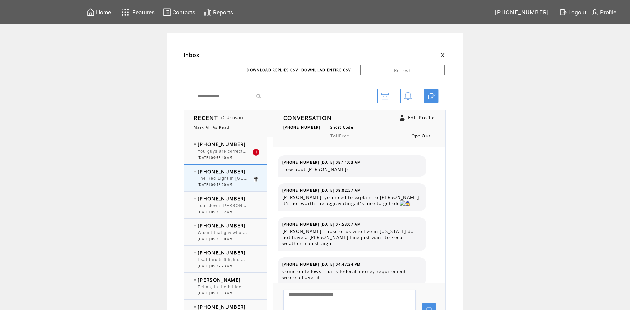
scroll to position [680, 0]
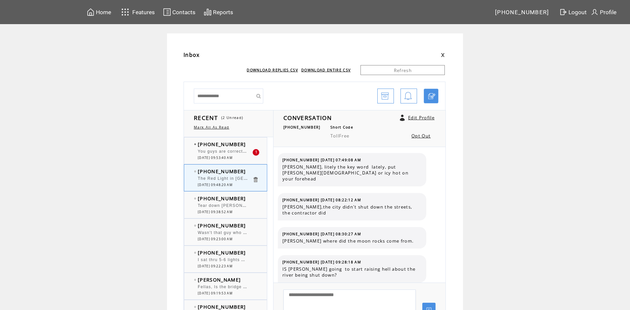
click at [250, 144] on td "[PHONE_NUMBER]" at bounding box center [225, 144] width 55 height 7
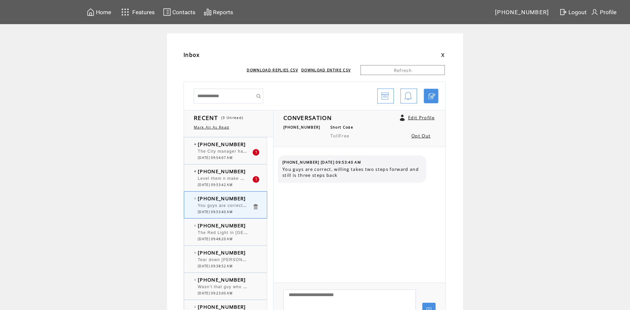
click at [246, 171] on td "[PHONE_NUMBER]" at bounding box center [225, 171] width 55 height 7
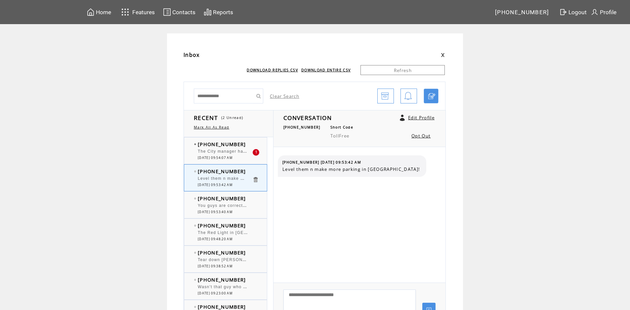
click at [248, 144] on td "[PHONE_NUMBER]" at bounding box center [225, 144] width 55 height 7
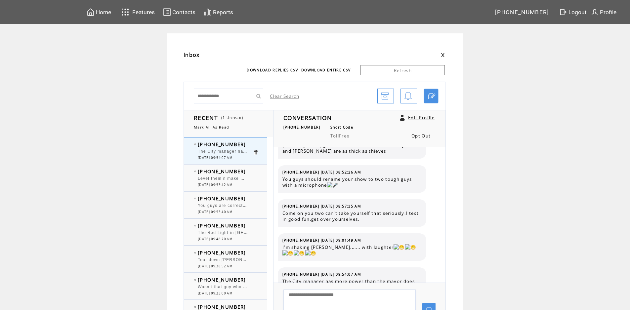
scroll to position [3749, 0]
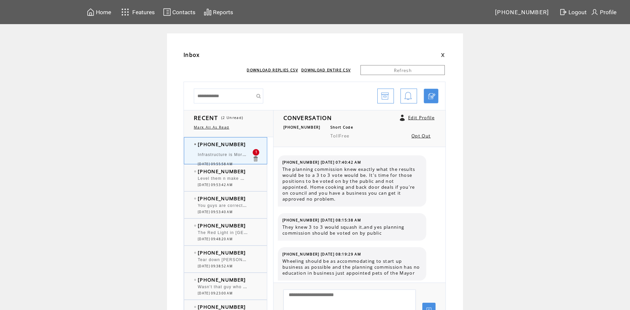
scroll to position [3734, 0]
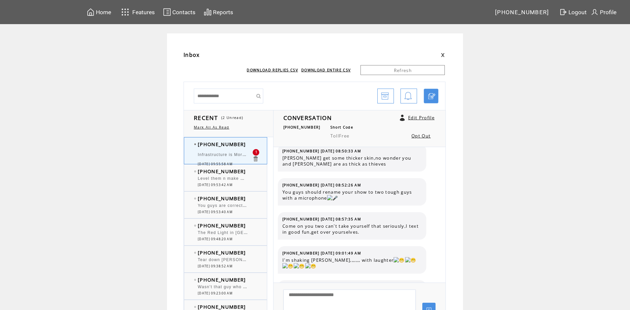
click at [249, 145] on td "[PHONE_NUMBER]" at bounding box center [225, 144] width 55 height 7
click at [256, 171] on td at bounding box center [258, 171] width 13 height 7
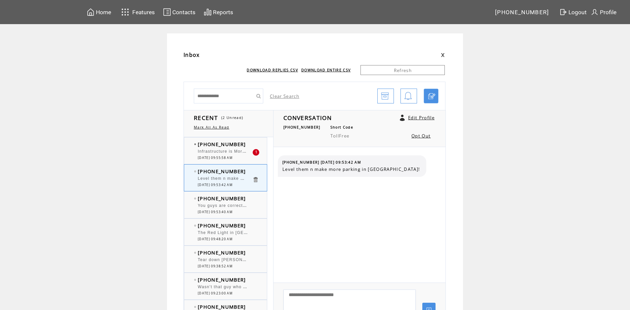
click at [252, 143] on td "[PHONE_NUMBER]" at bounding box center [225, 144] width 55 height 7
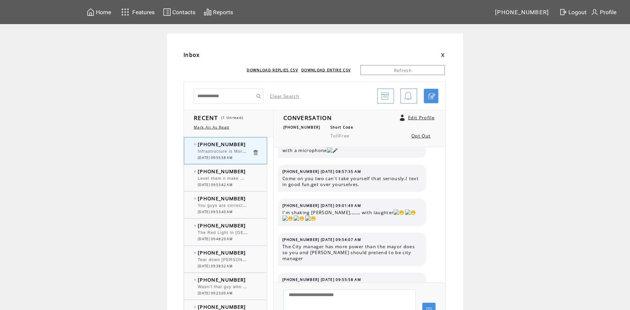
scroll to position [3783, 0]
